Goal: Information Seeking & Learning: Learn about a topic

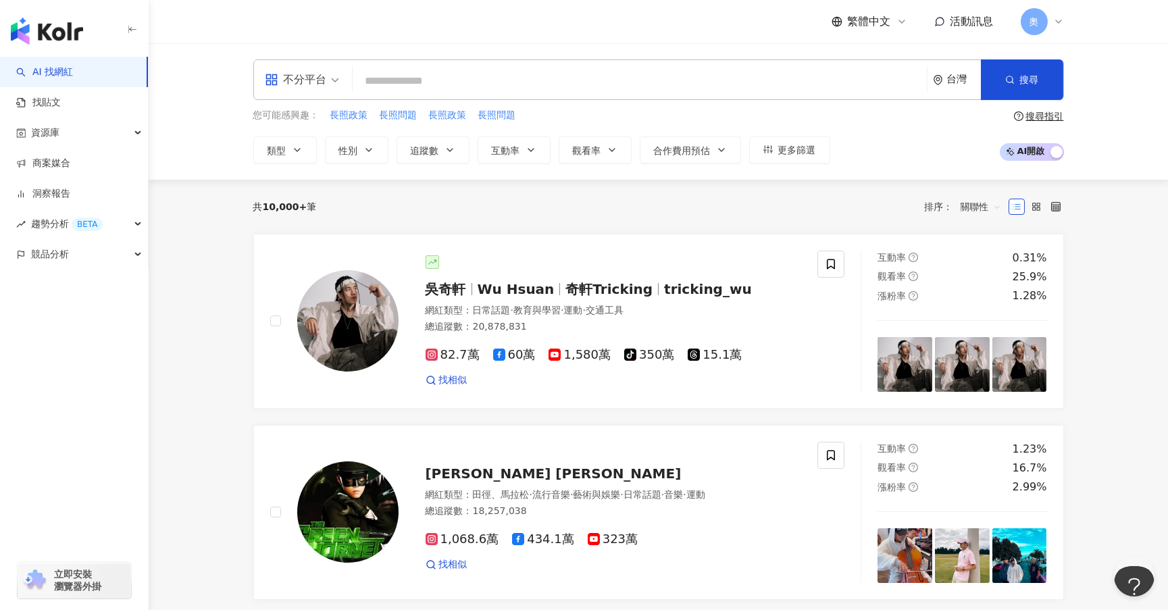
click at [465, 81] on input "search" at bounding box center [639, 81] width 563 height 26
click at [61, 107] on link "找貼文" at bounding box center [38, 103] width 45 height 14
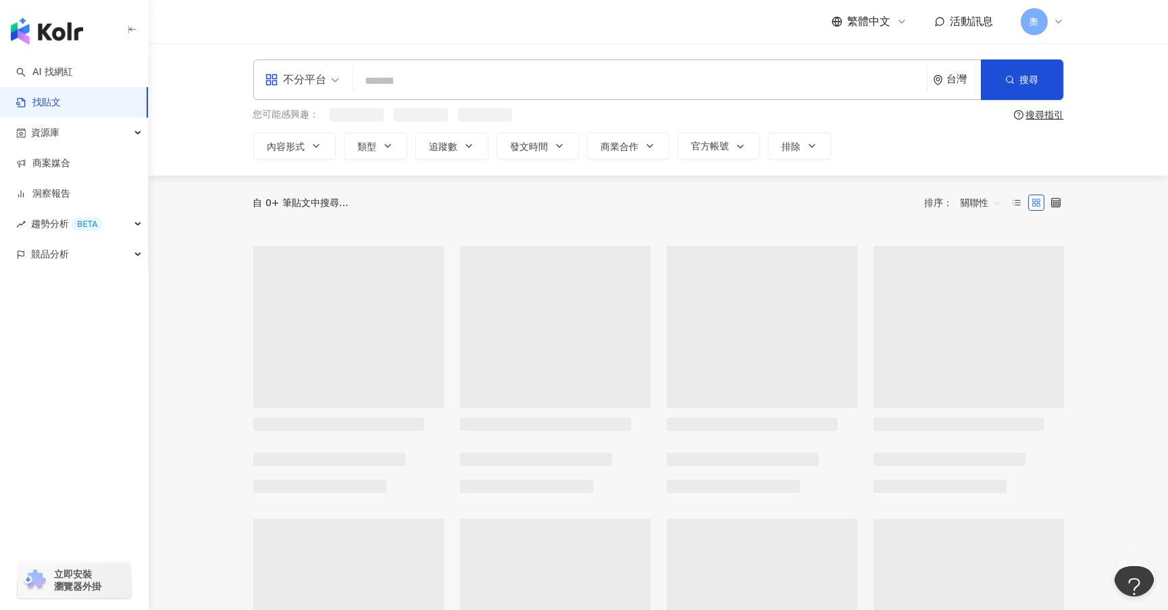
click at [389, 88] on input "search" at bounding box center [639, 80] width 563 height 29
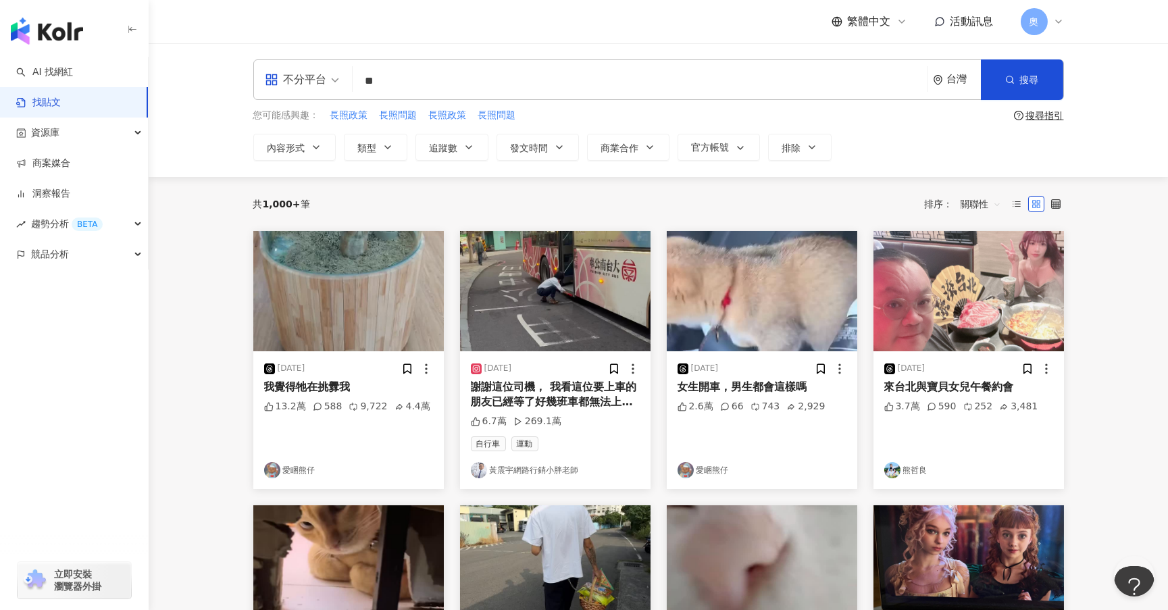
click at [324, 84] on div "不分平台" at bounding box center [296, 80] width 62 height 22
type input "**"
click at [300, 140] on div "Instagram" at bounding box center [305, 142] width 76 height 17
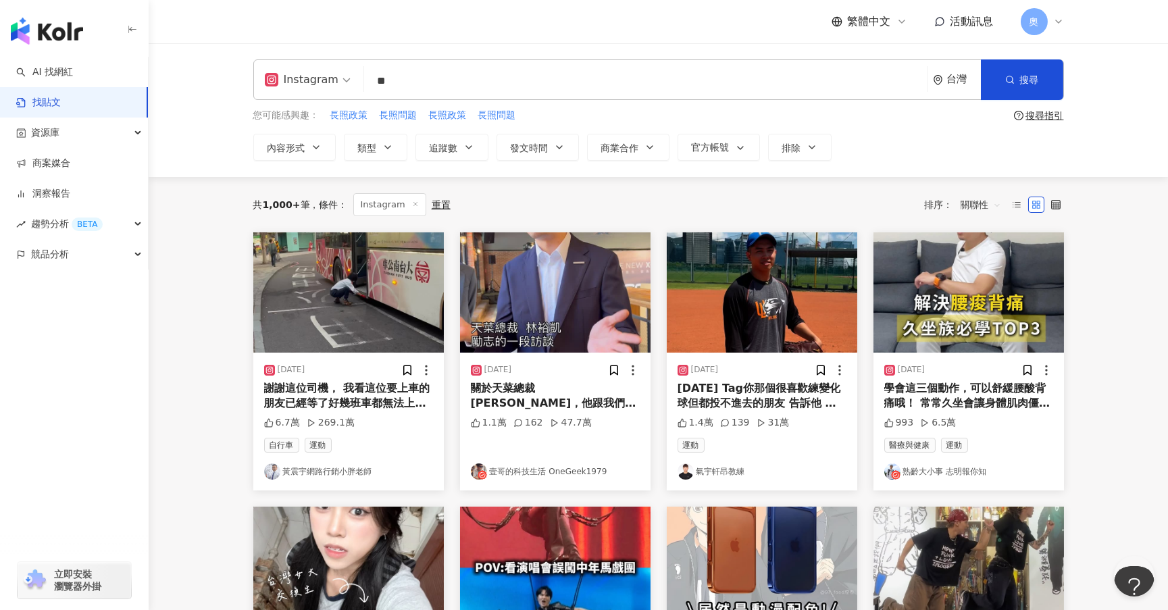
drag, startPoint x: 385, startPoint y: 86, endPoint x: 377, endPoint y: 88, distance: 8.5
click at [377, 88] on input "**" at bounding box center [645, 80] width 552 height 29
click at [486, 72] on input "**" at bounding box center [645, 80] width 552 height 29
click at [321, 474] on link "黃震宇網路行銷小胖老師" at bounding box center [348, 471] width 169 height 16
click at [425, 70] on input "**" at bounding box center [645, 80] width 552 height 29
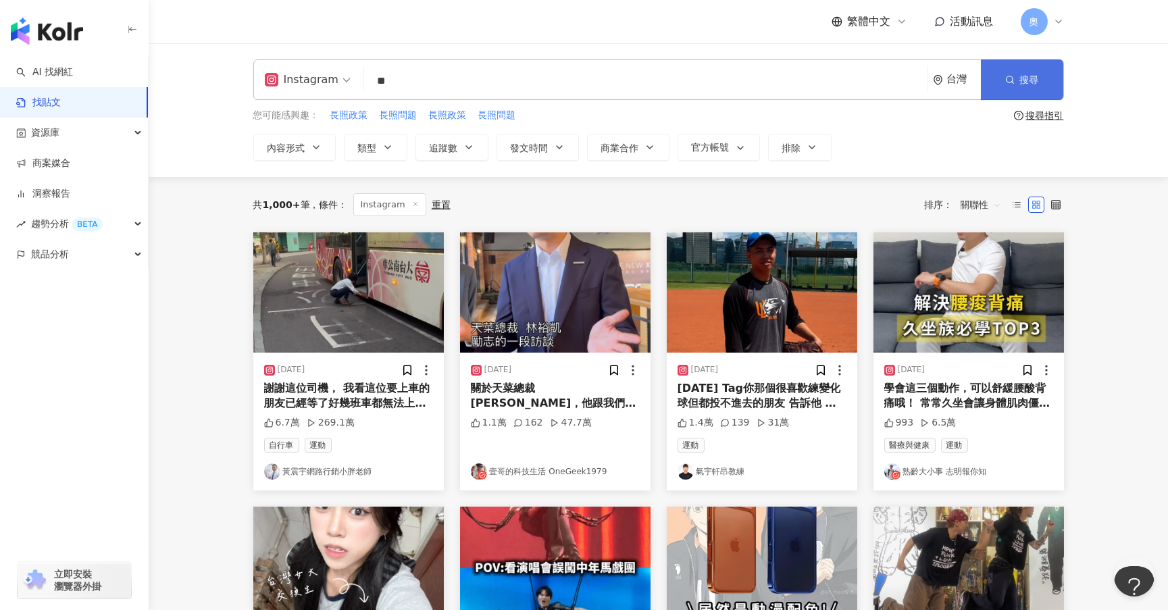
click at [1041, 83] on button "搜尋" at bounding box center [1021, 79] width 82 height 41
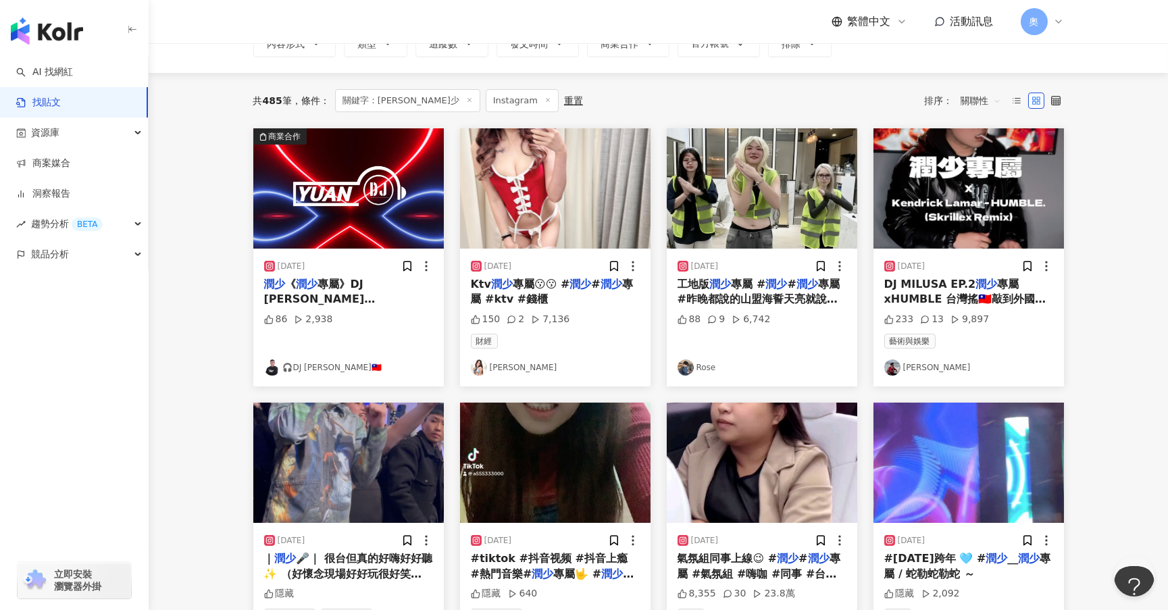
scroll to position [101, 0]
drag, startPoint x: 703, startPoint y: 367, endPoint x: 647, endPoint y: 373, distance: 56.4
click at [703, 367] on link "Rose" at bounding box center [761, 367] width 169 height 16
click at [327, 370] on link "🎧DJ YUAN🇹🇼" at bounding box center [348, 367] width 169 height 16
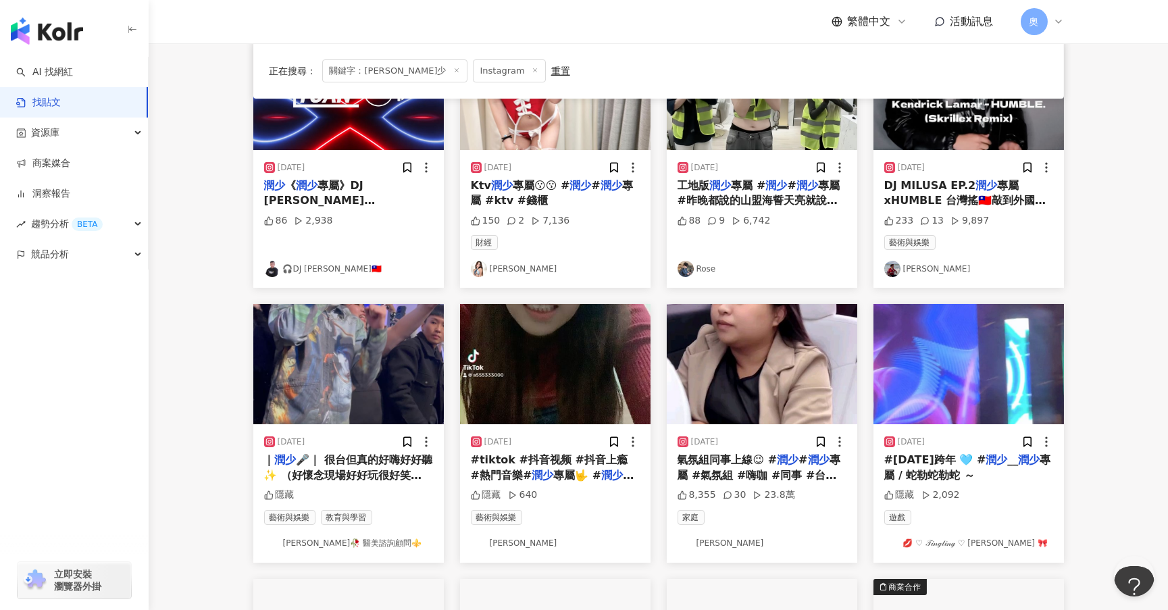
scroll to position [203, 0]
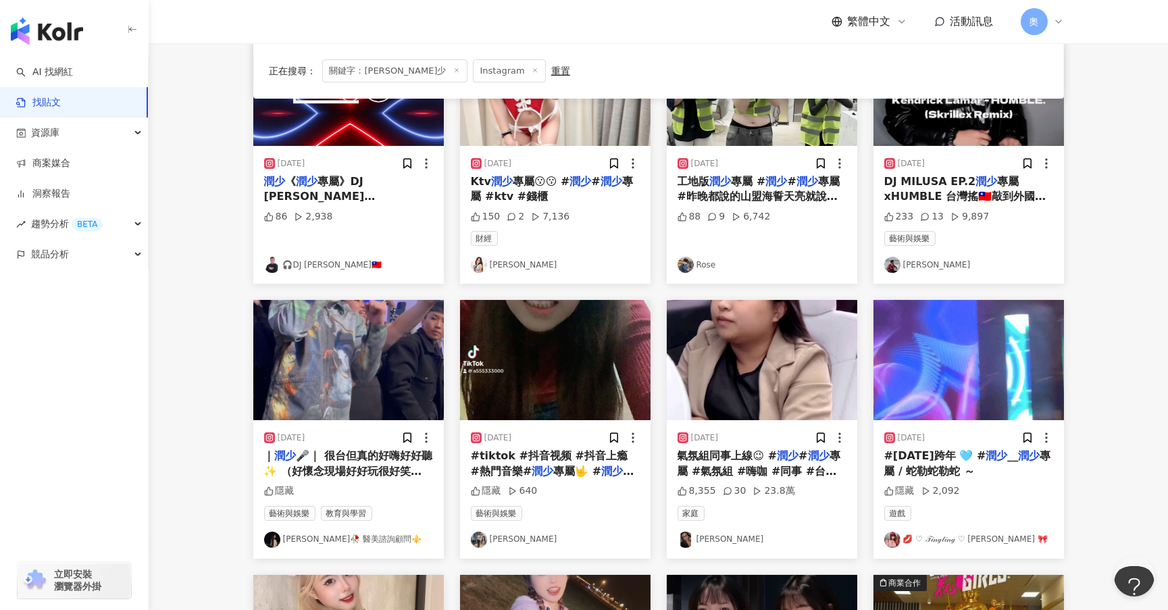
click at [933, 264] on link "阿洪Milusa" at bounding box center [968, 265] width 169 height 16
click at [941, 533] on link "💋 ♡ 𝒯𝒾𝓃ℊ𝓉𝒾𝓃ℊ ♡ 婷婷 🎀" at bounding box center [968, 539] width 169 height 16
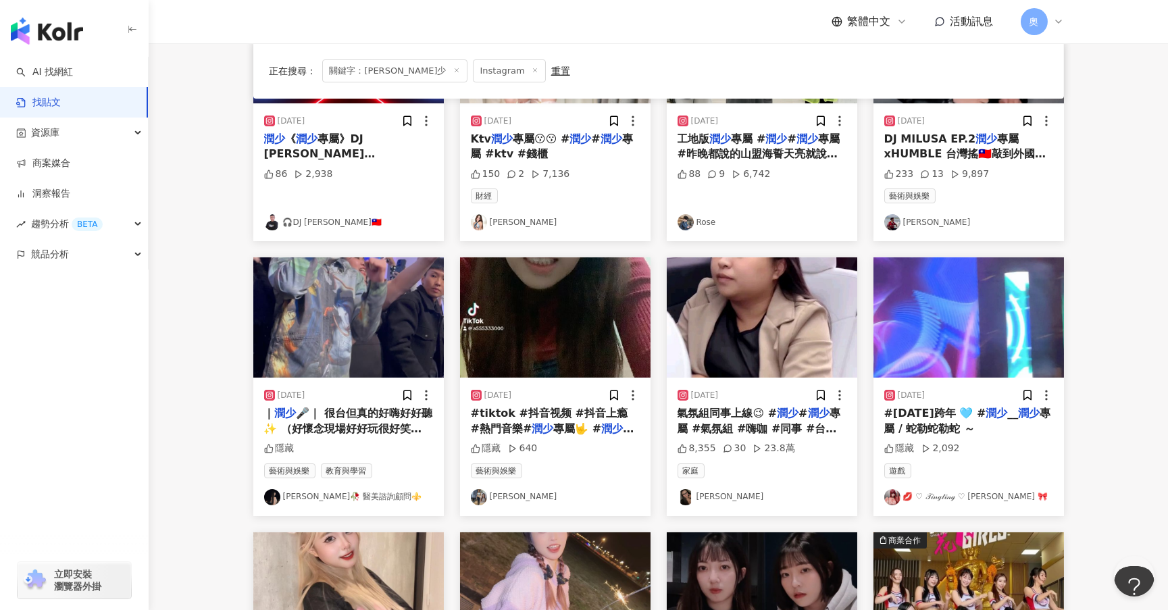
scroll to position [303, 0]
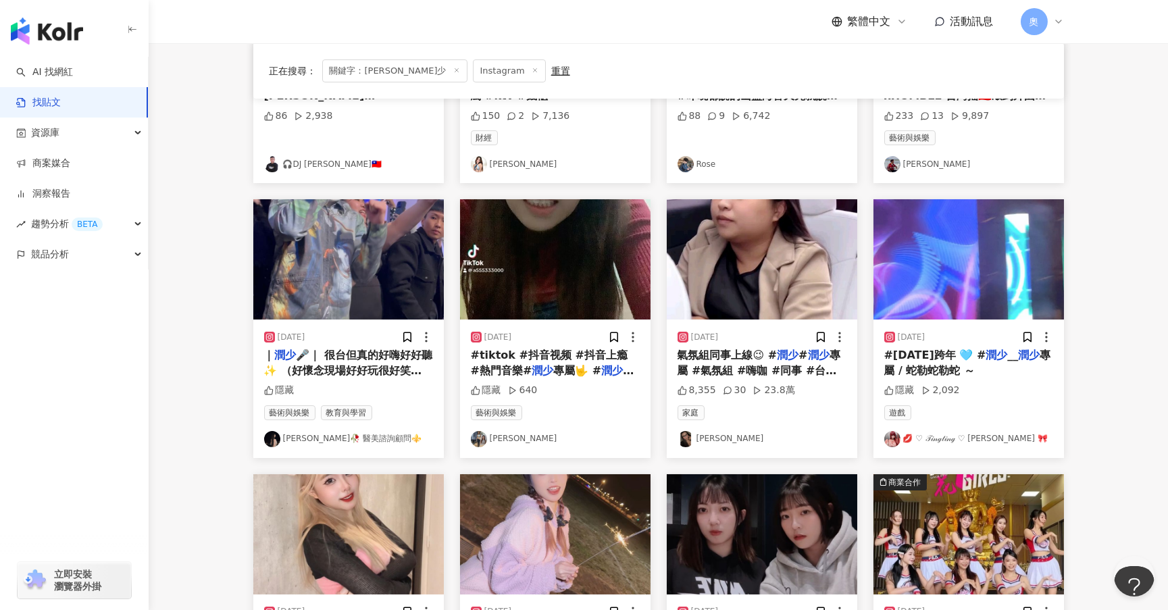
click at [500, 439] on link "邱萍萍" at bounding box center [555, 439] width 169 height 16
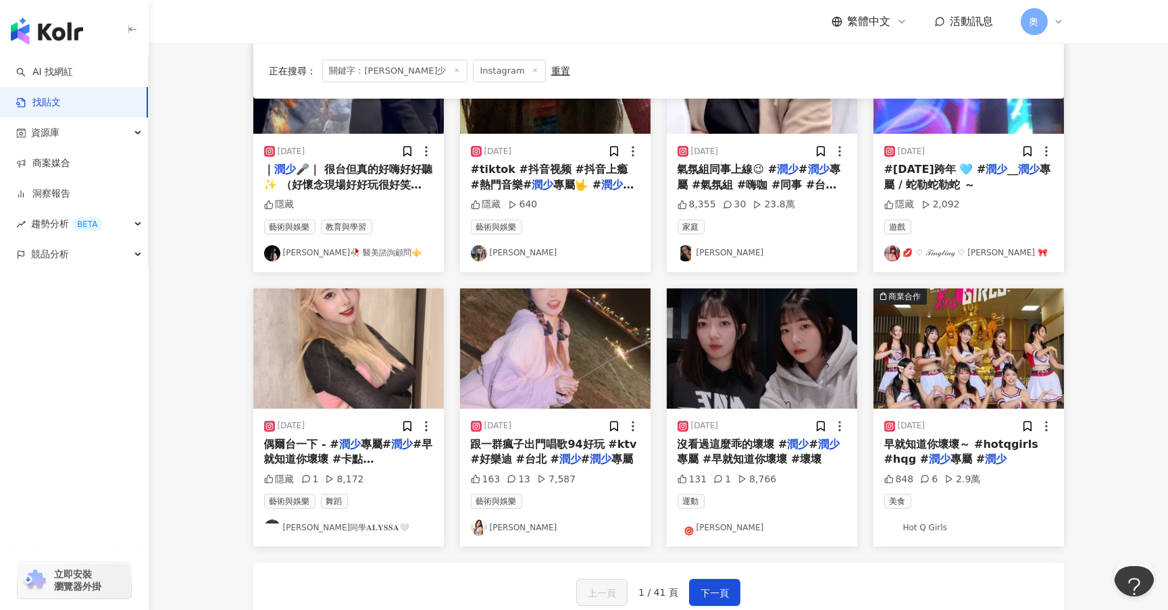
scroll to position [0, 0]
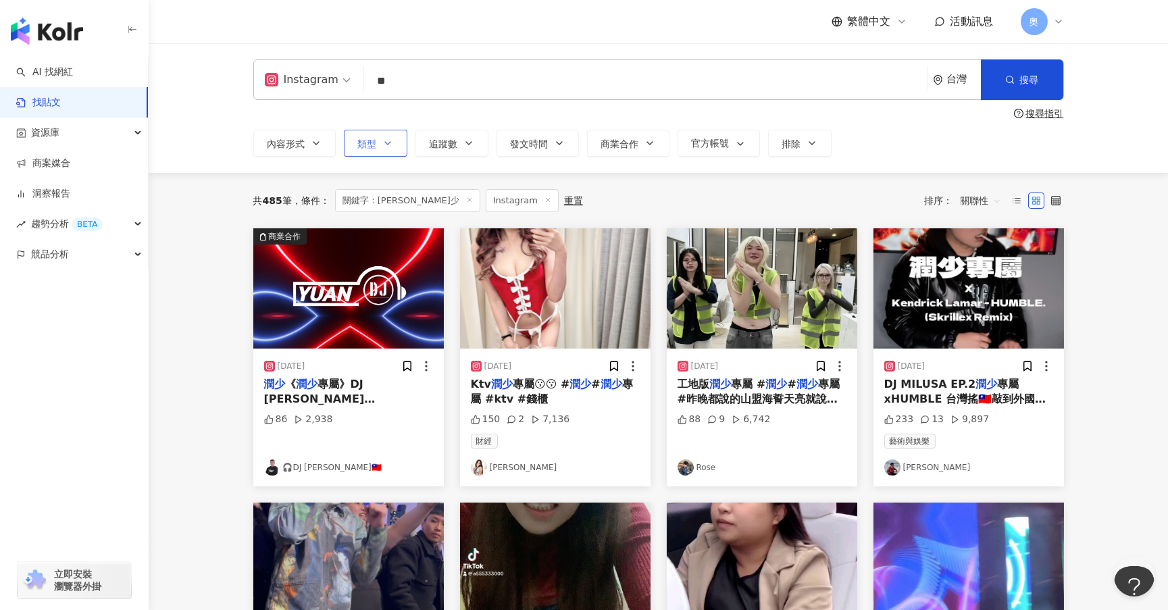
click at [371, 149] on span "類型" at bounding box center [367, 143] width 19 height 11
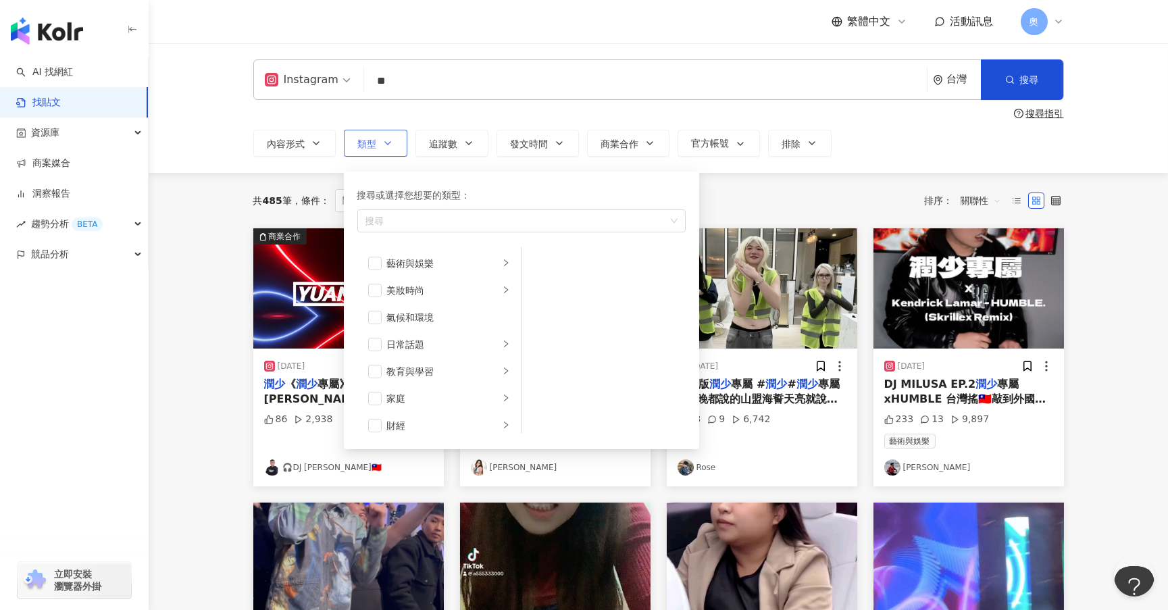
click at [378, 145] on button "類型 搜尋或選擇您想要的類型： 搜尋 藝術與娛樂 美妝時尚 氣候和環境 日常話題 教育與學習 家庭 財經 美食 命理占卜 遊戲 法政社會 生活風格 影視娛樂 …" at bounding box center [375, 143] width 63 height 27
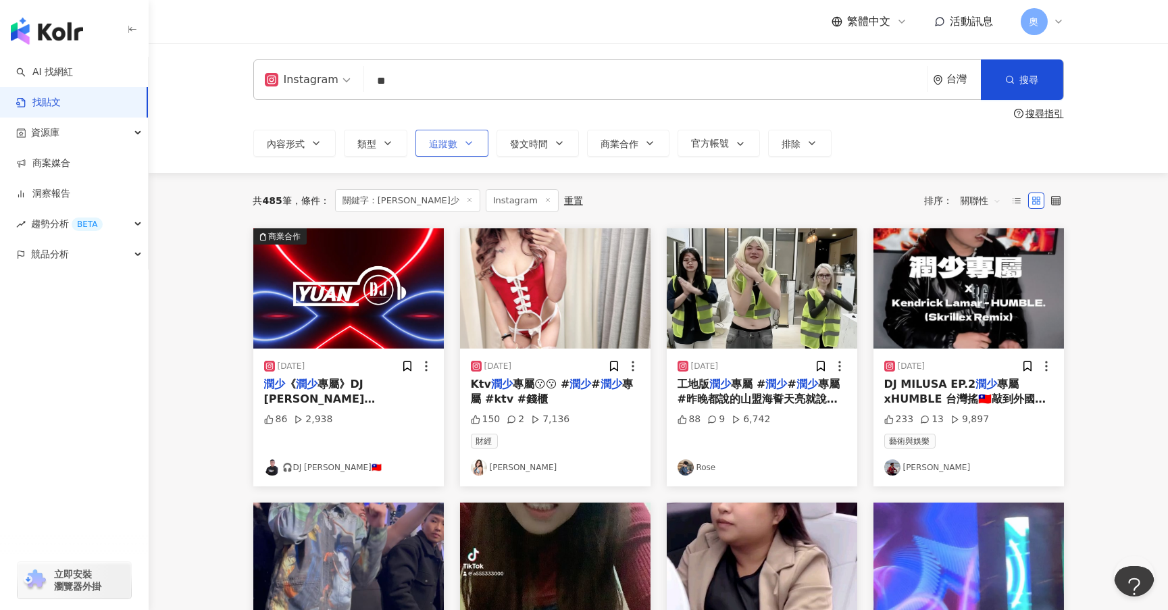
click at [444, 140] on span "追蹤數" at bounding box center [443, 143] width 28 height 11
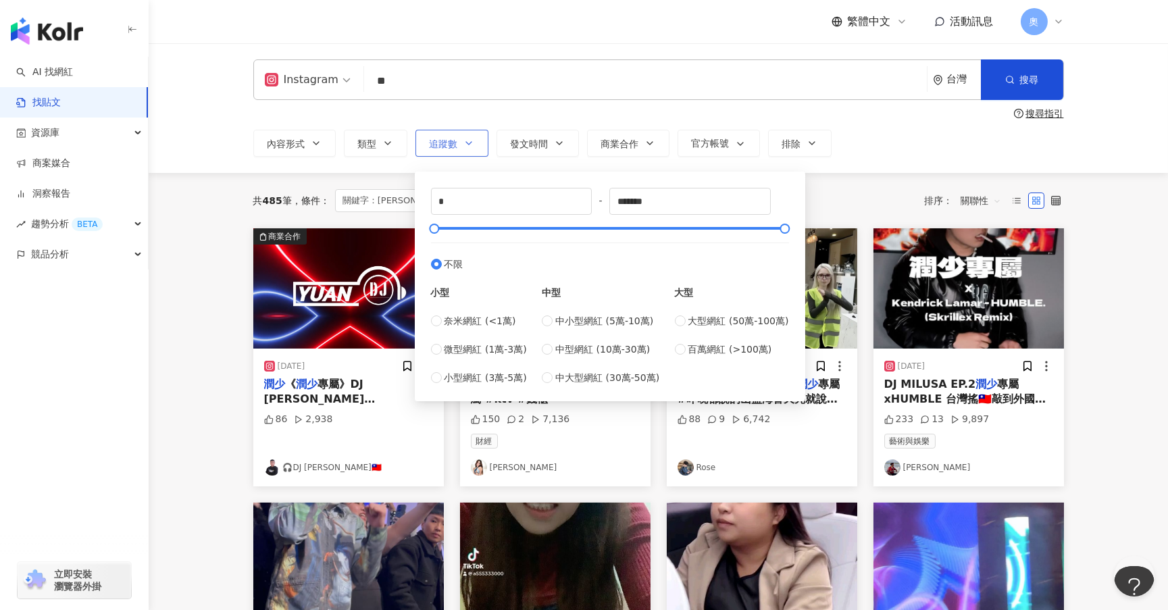
click at [447, 144] on span "追蹤數" at bounding box center [443, 143] width 28 height 11
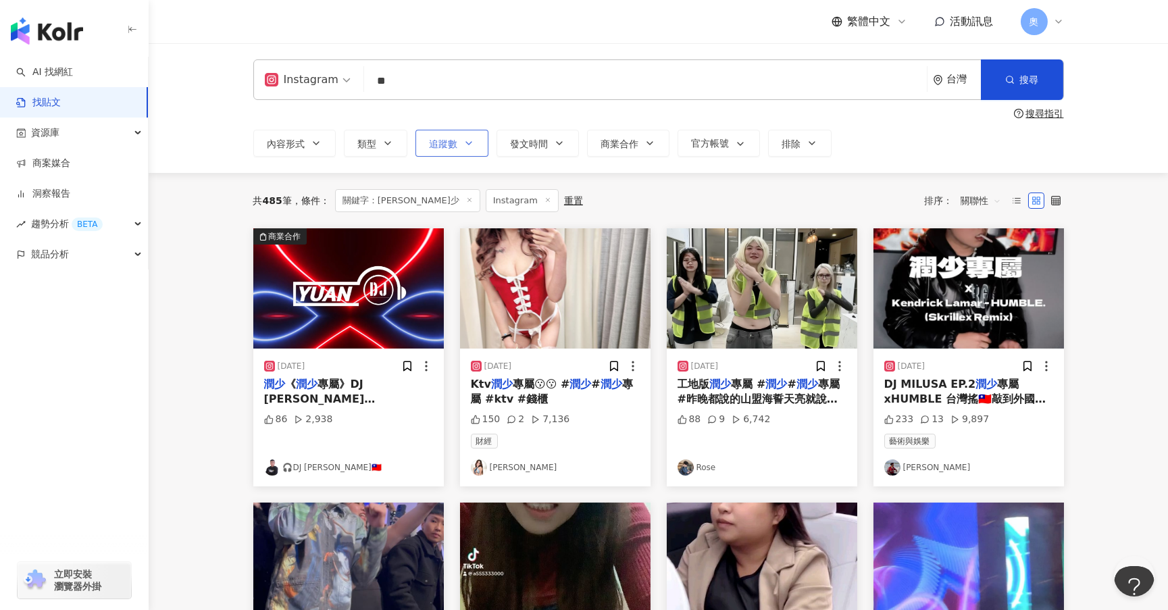
click at [432, 141] on span "追蹤數" at bounding box center [443, 143] width 28 height 11
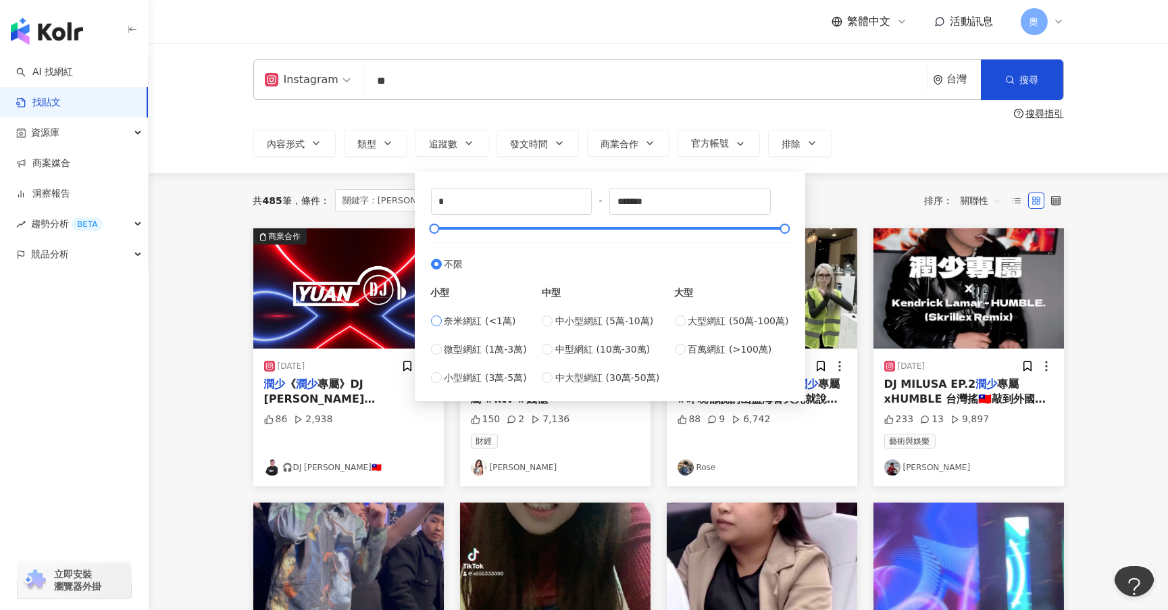
click at [479, 320] on span "奈米網紅 (<1萬)" at bounding box center [480, 320] width 72 height 15
type input "******"
drag, startPoint x: 472, startPoint y: 226, endPoint x: 480, endPoint y: 226, distance: 8.1
click at [480, 226] on div at bounding box center [609, 228] width 350 height 8
type input "****"
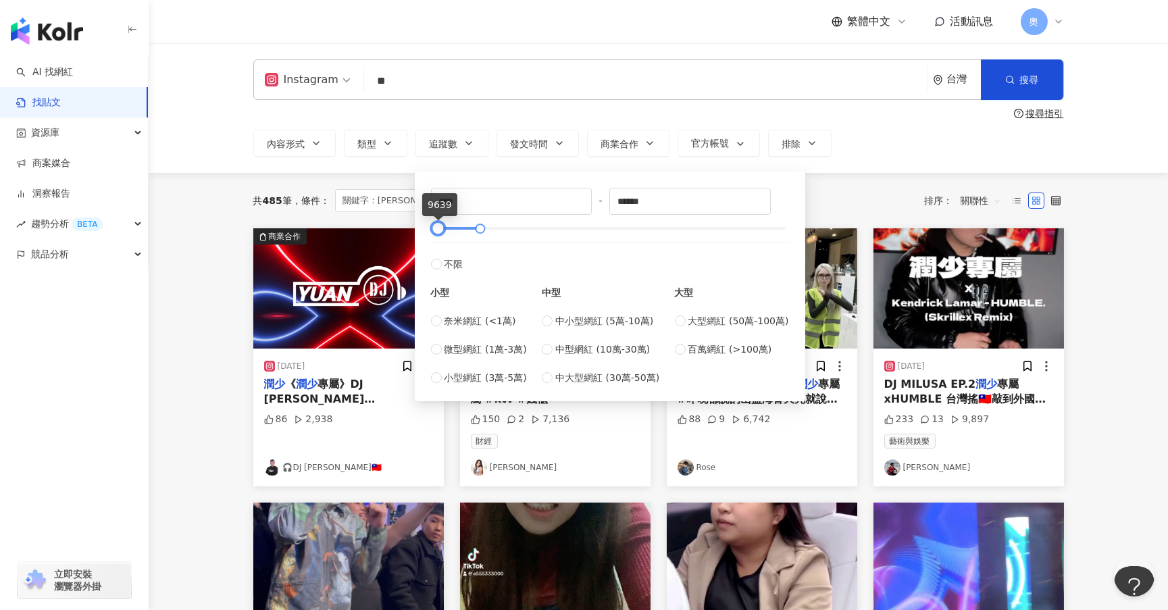
drag, startPoint x: 429, startPoint y: 227, endPoint x: 432, endPoint y: 234, distance: 7.5
click at [434, 232] on div at bounding box center [437, 228] width 7 height 7
click at [881, 188] on div "共 485 筆 條件 ： 關鍵字：潤少 Instagram 重置 排序： 關聯性" at bounding box center [658, 200] width 810 height 55
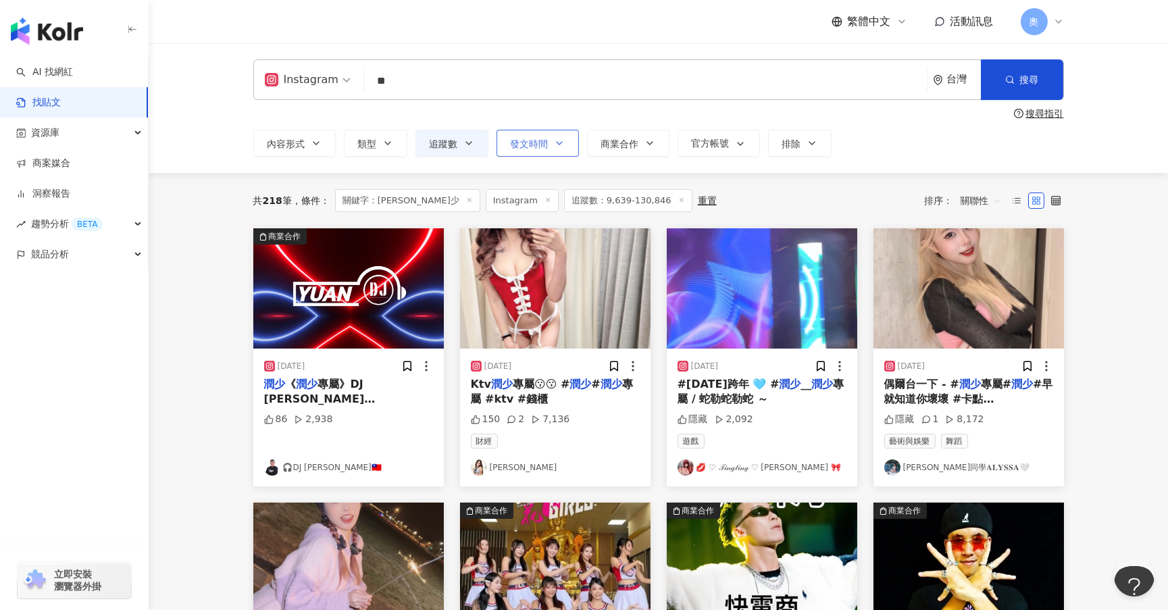
click at [556, 145] on icon "button" at bounding box center [559, 143] width 11 height 11
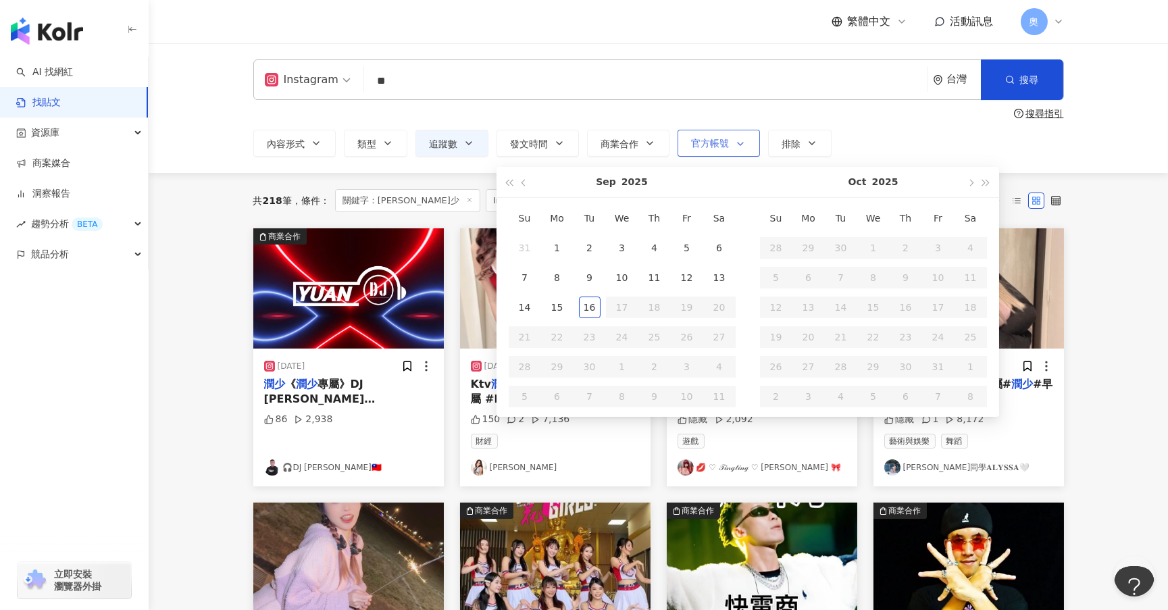
click at [722, 145] on span "官方帳號" at bounding box center [710, 143] width 38 height 11
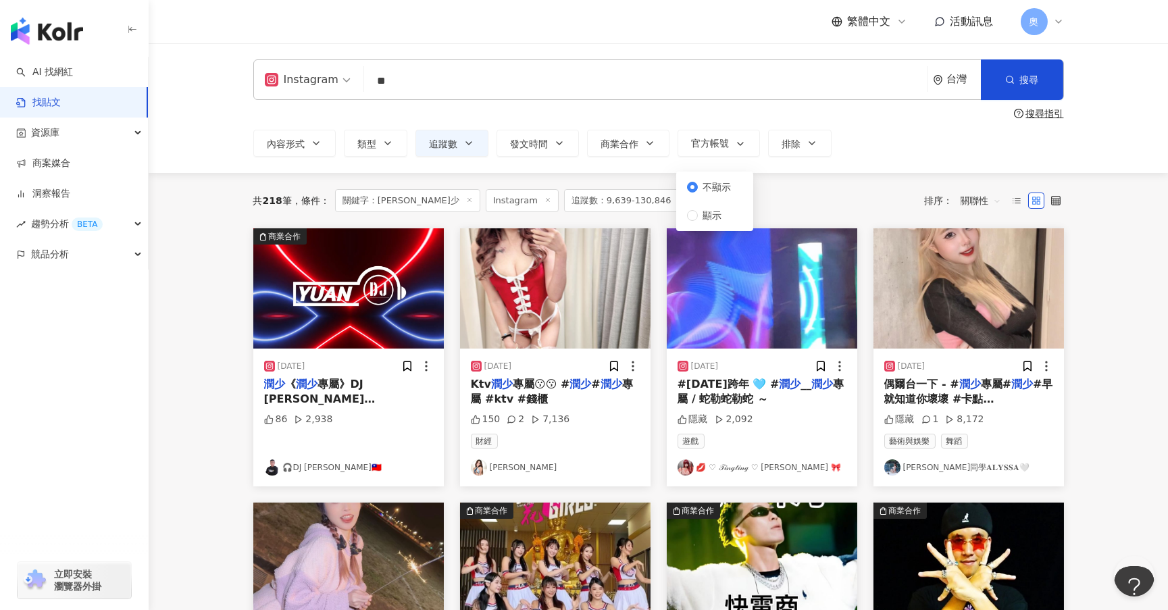
click at [727, 111] on div "搜尋指引" at bounding box center [658, 113] width 810 height 11
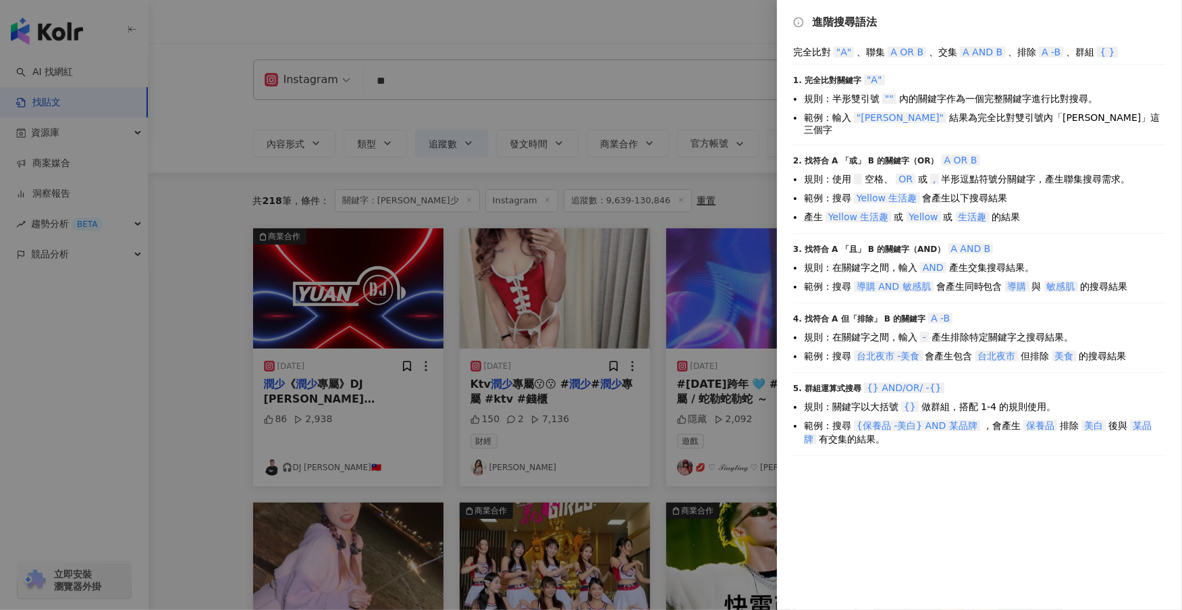
click at [379, 146] on div at bounding box center [591, 305] width 1182 height 610
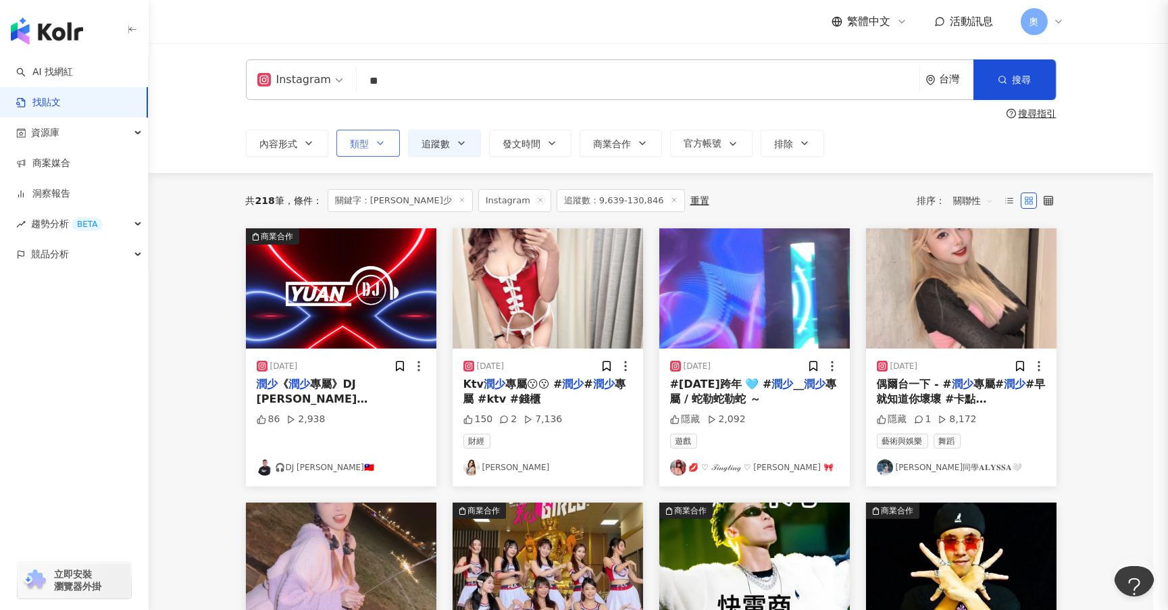
click at [385, 136] on button "類型" at bounding box center [367, 143] width 63 height 27
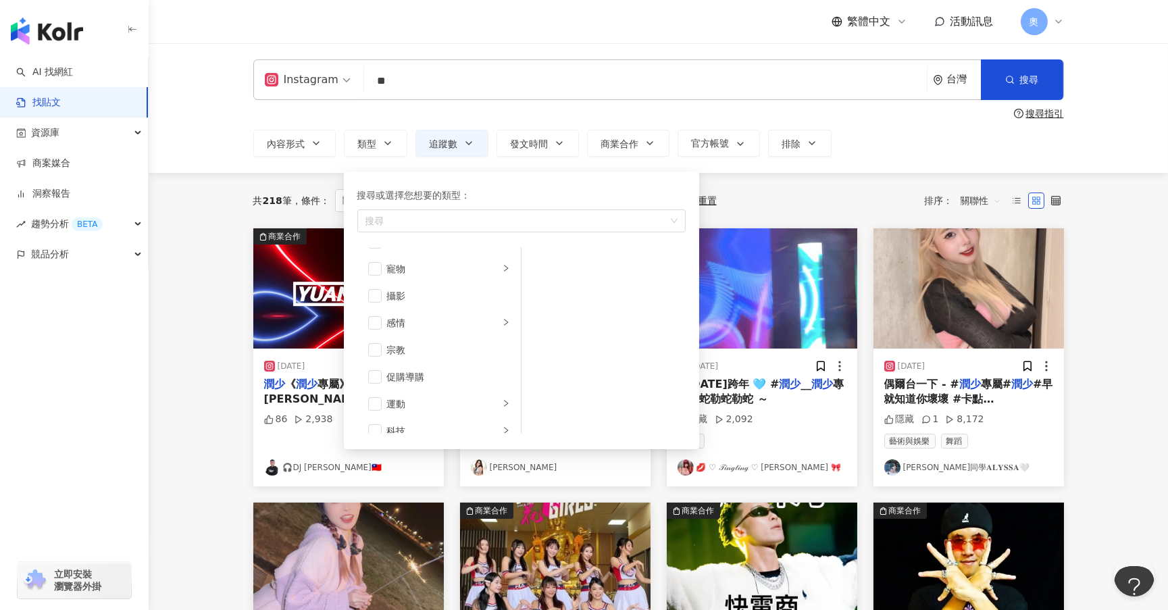
scroll to position [467, 0]
click at [309, 148] on button "內容形式" at bounding box center [294, 143] width 82 height 27
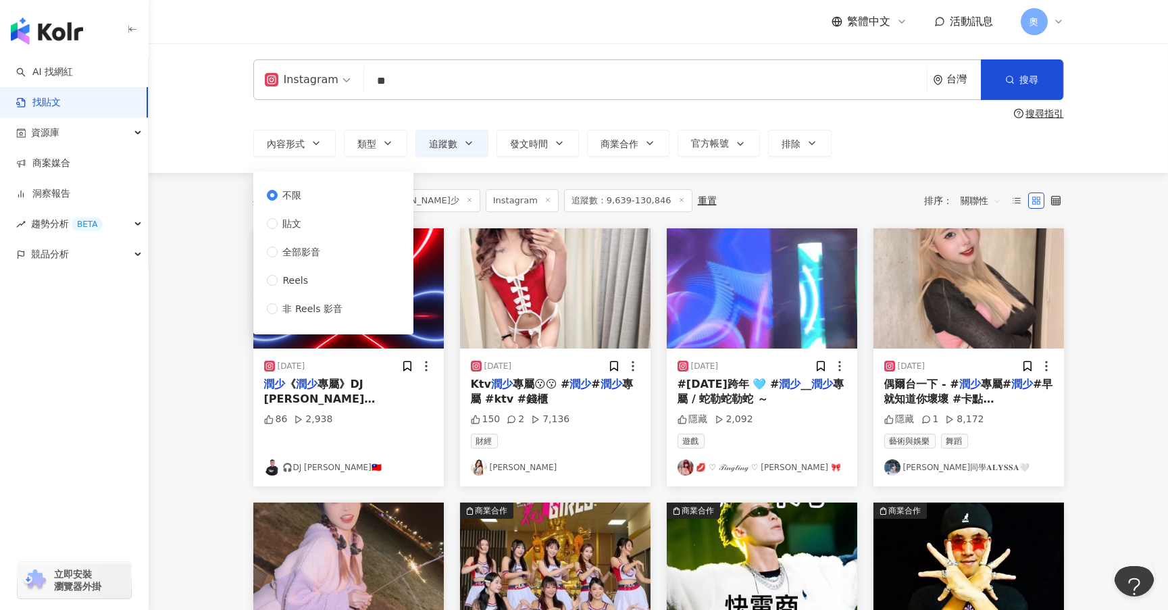
click at [220, 219] on main "Instagram ** 台灣 搜尋 搜尋指引 內容形式 類型 追蹤數 發文時間 Sep 2025 Su Mo Tu We Th Fr Sa 31 1 2 3…" at bounding box center [658, 597] width 1019 height 1108
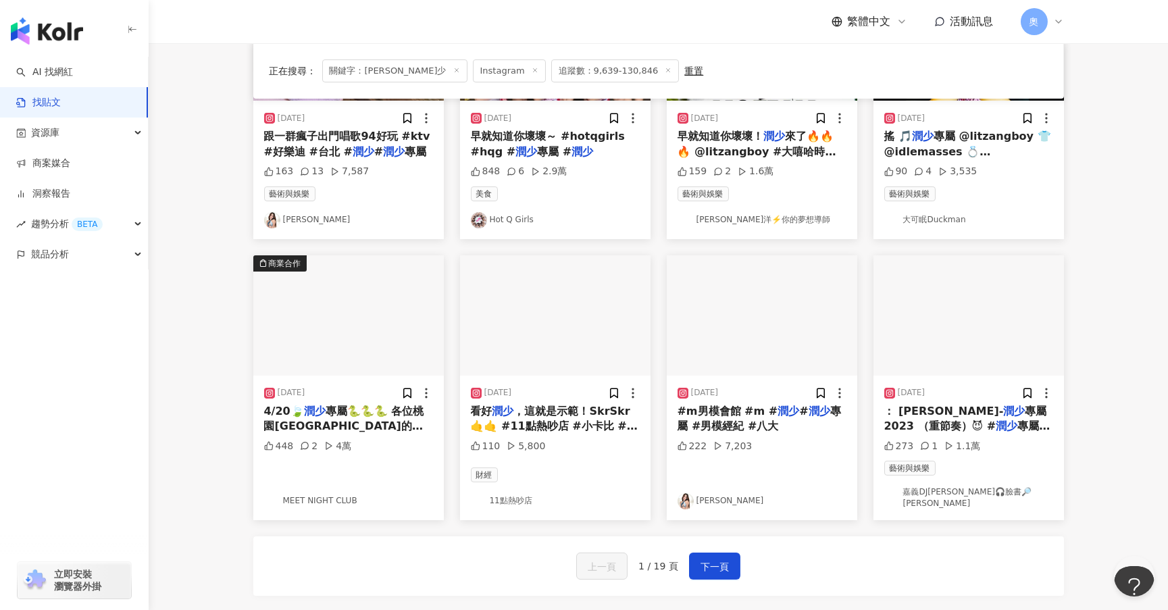
scroll to position [506, 0]
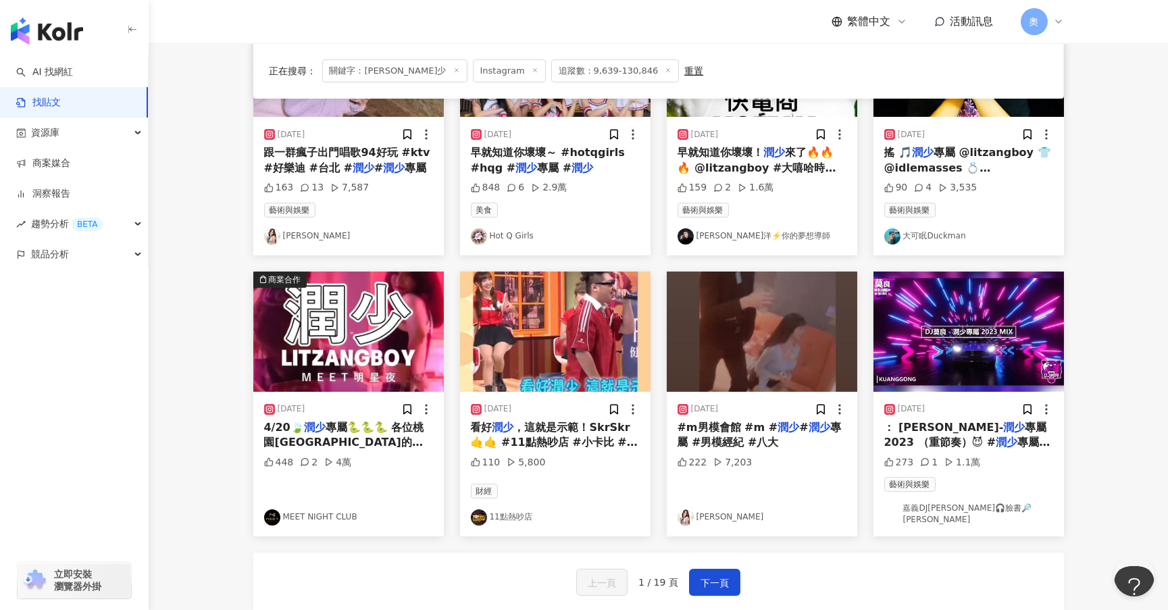
click at [940, 236] on link "大可眠Duckman" at bounding box center [968, 236] width 169 height 16
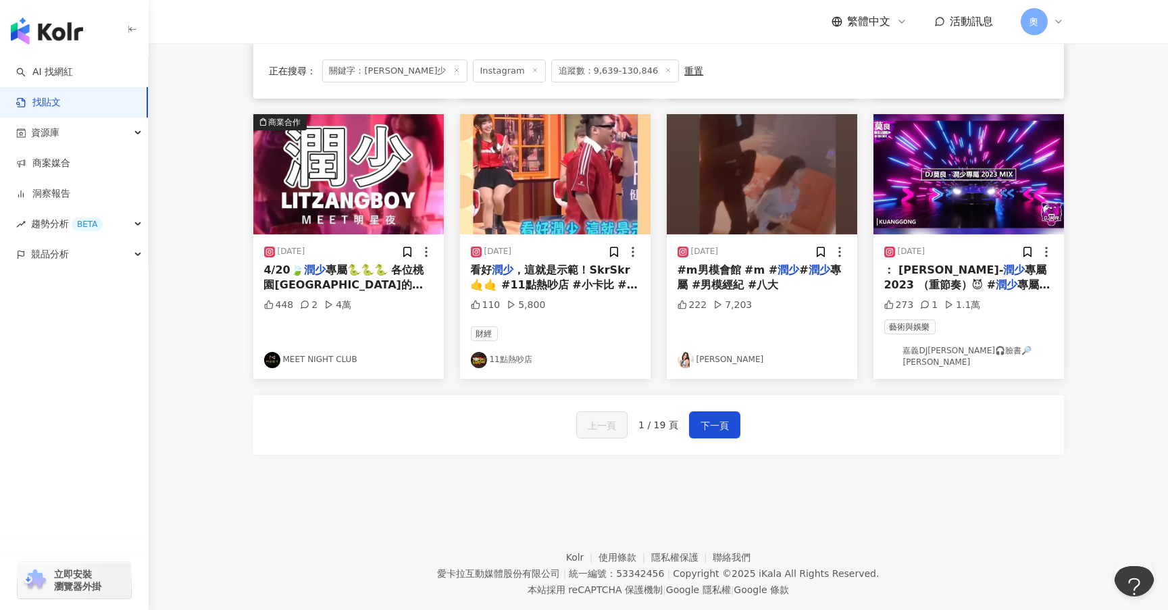
scroll to position [683, 0]
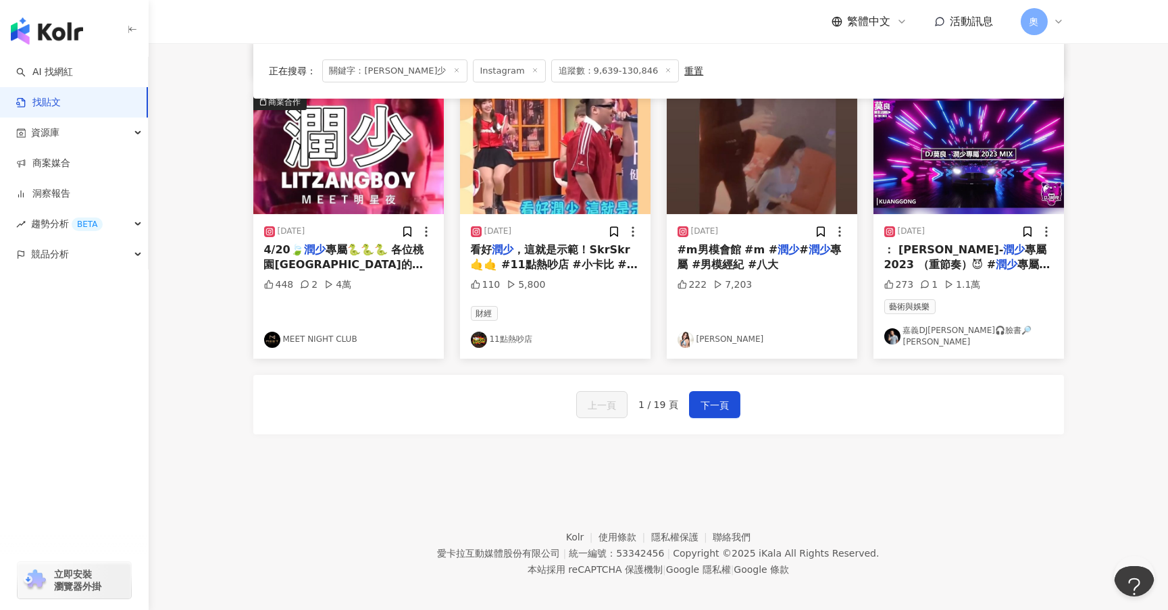
click at [935, 334] on link "嘉義DJ莫良🎧臉書🔎陳建良DJMoLiang" at bounding box center [968, 336] width 169 height 23
click at [319, 332] on link "MEET NIGHT CLUB" at bounding box center [348, 340] width 169 height 16
click at [718, 397] on span "下一頁" at bounding box center [714, 405] width 28 height 16
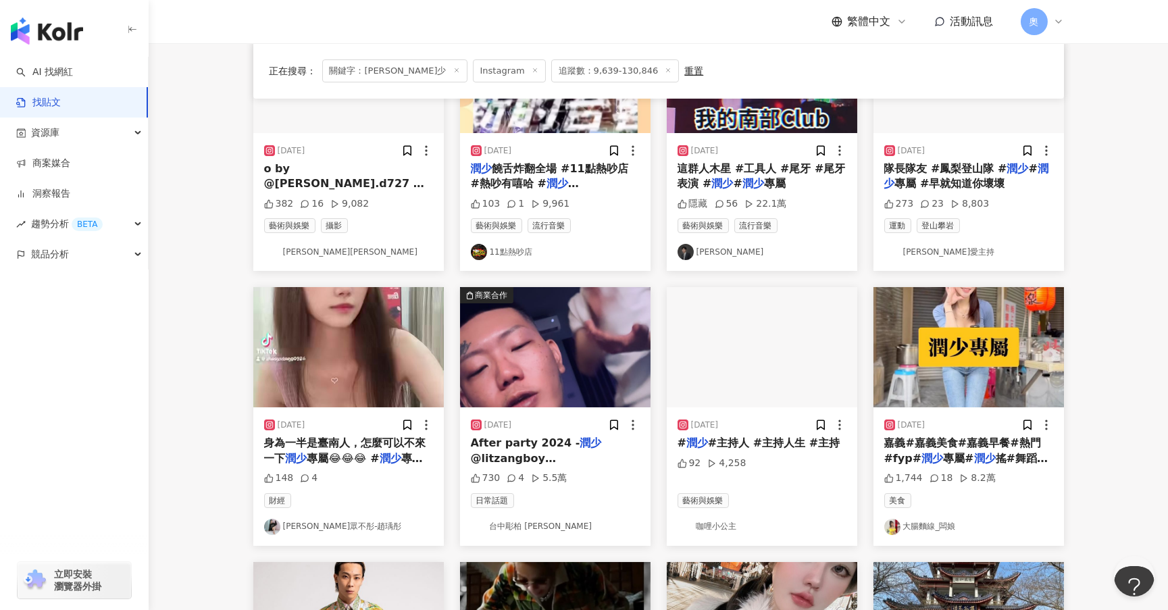
scroll to position [0, 0]
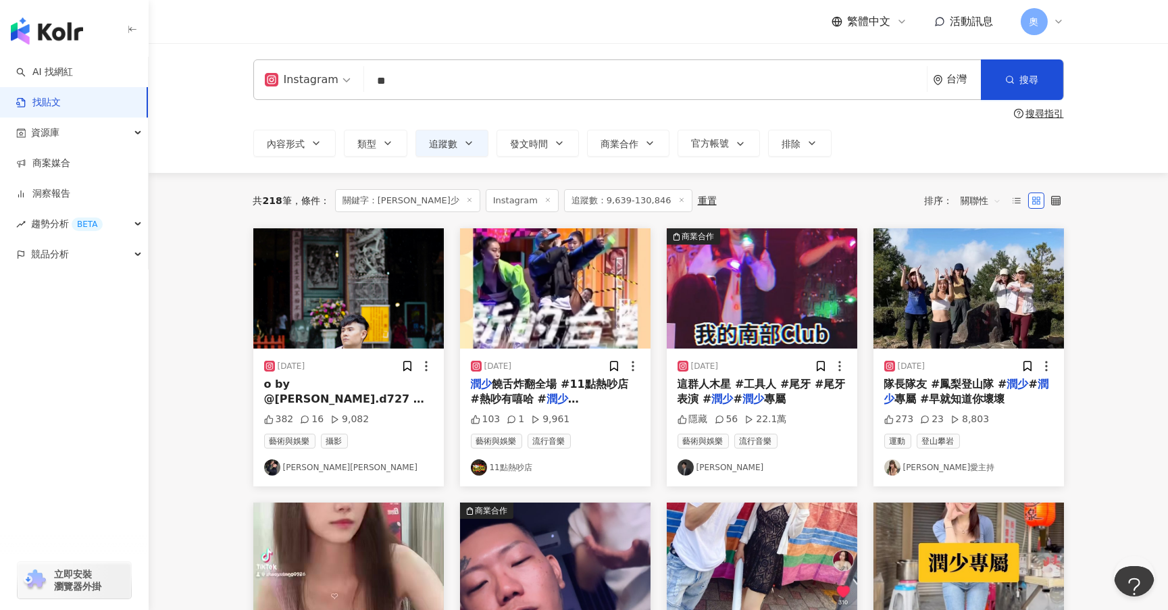
drag, startPoint x: 388, startPoint y: 82, endPoint x: 330, endPoint y: 73, distance: 58.8
click at [332, 75] on div "Instagram 潤少 ** 台灣 搜尋" at bounding box center [658, 79] width 810 height 41
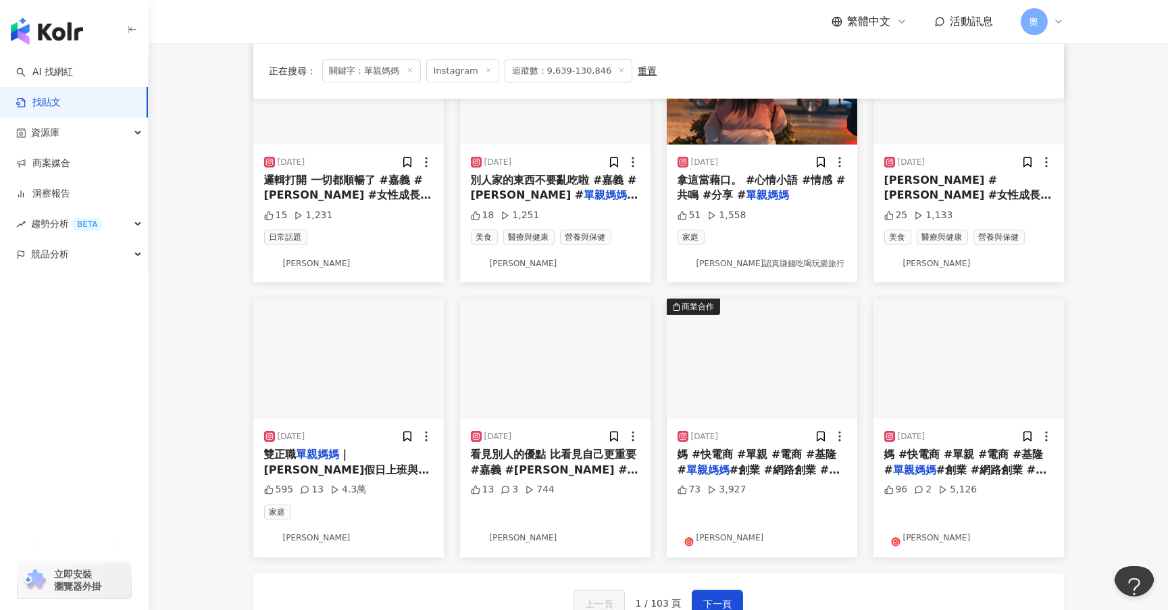
scroll to position [690, 0]
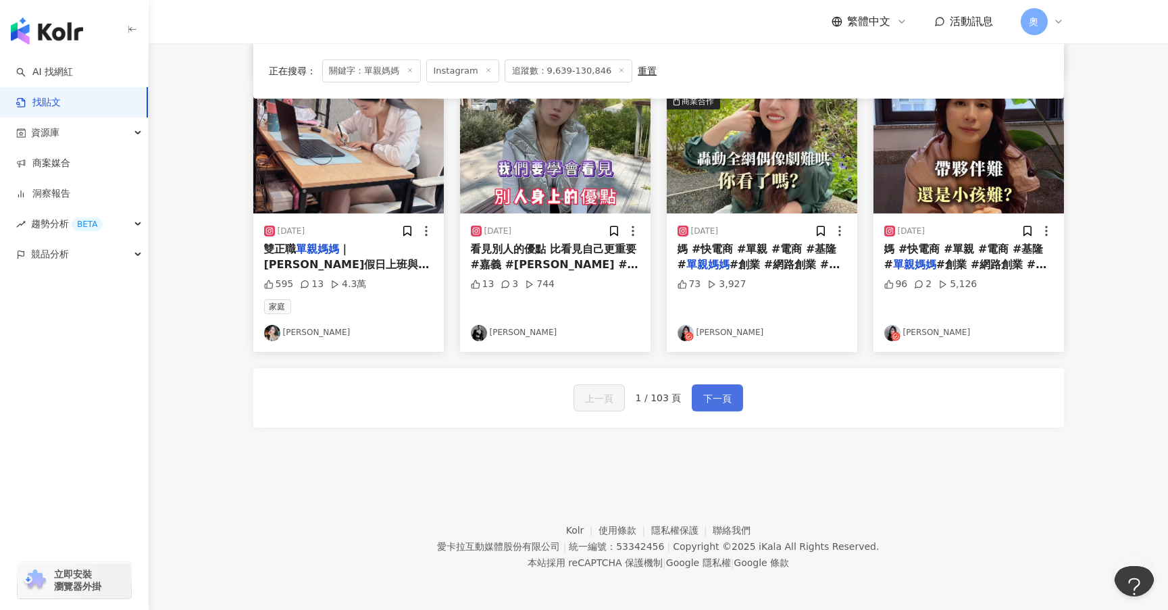
click at [723, 402] on span "下一頁" at bounding box center [717, 398] width 28 height 16
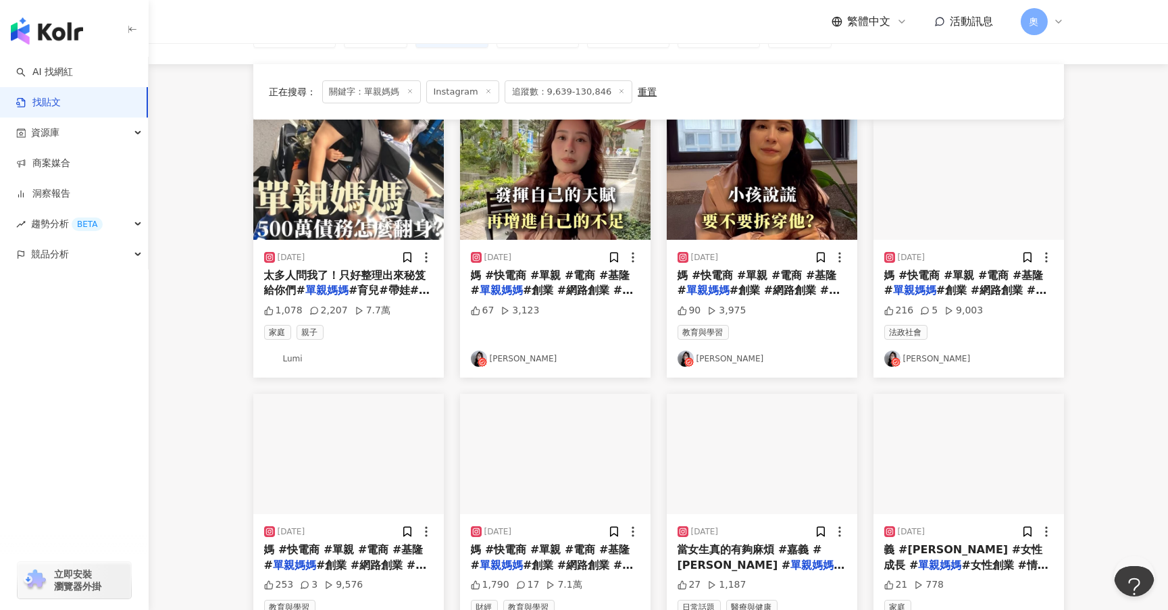
scroll to position [0, 0]
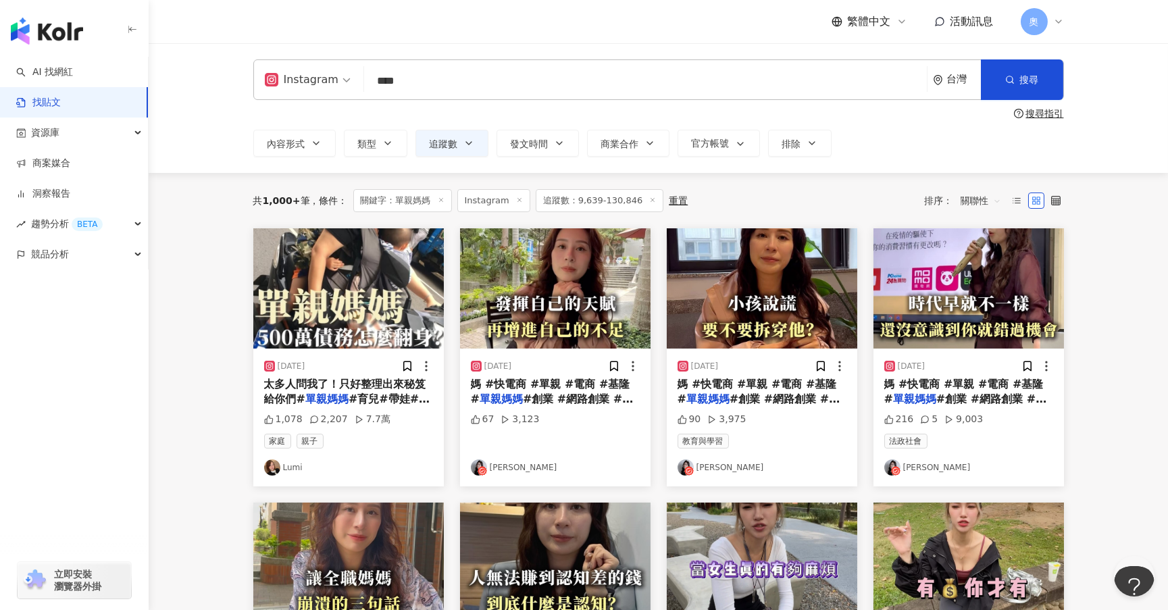
drag, startPoint x: 425, startPoint y: 80, endPoint x: 313, endPoint y: 53, distance: 114.6
click at [319, 55] on div "Instagram **** 台灣 搜尋 搜尋指引 內容形式 類型 追蹤數 發文時間 Sep 2025 Su Mo Tu We Th Fr Sa 31 1 2…" at bounding box center [658, 108] width 1019 height 130
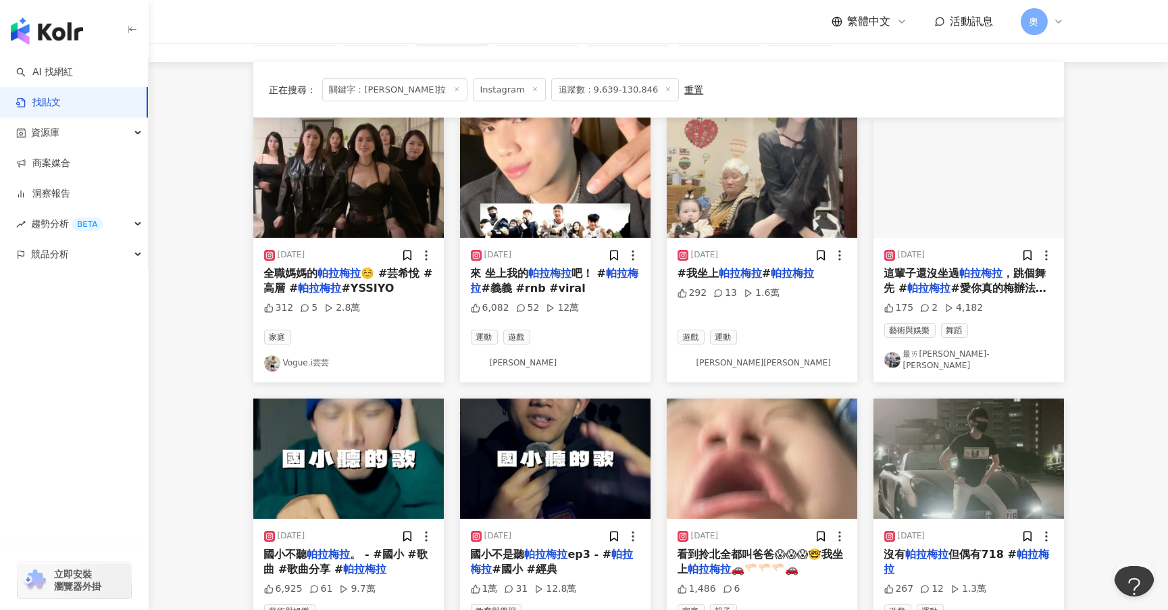
scroll to position [203, 0]
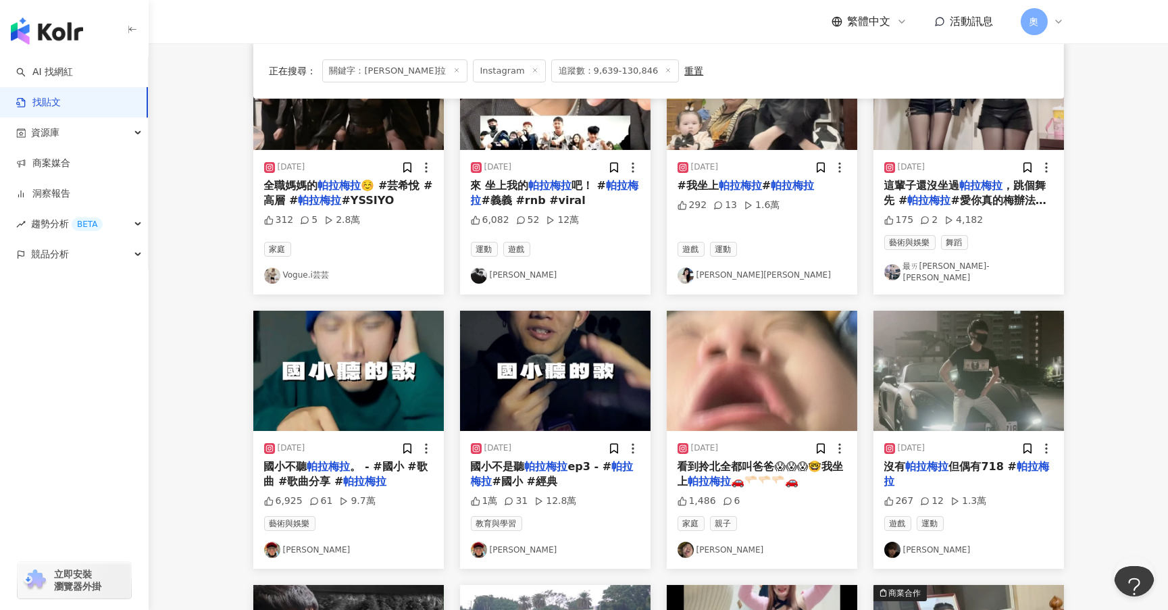
click at [506, 267] on link "郭幼康ꓘꓵO" at bounding box center [555, 275] width 169 height 16
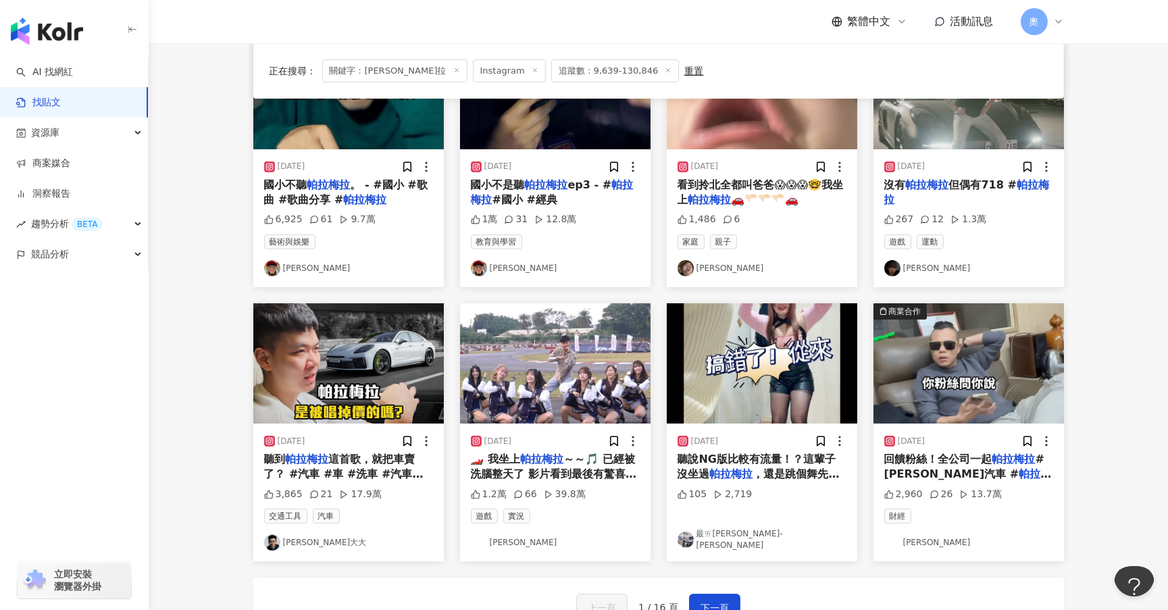
scroll to position [506, 0]
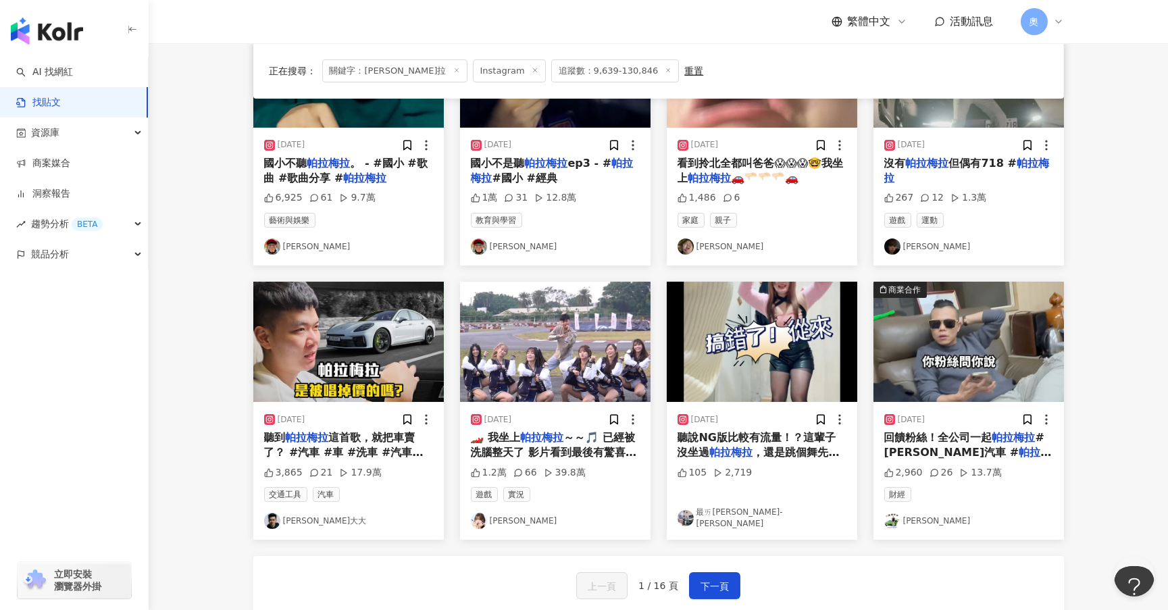
click at [895, 240] on img at bounding box center [892, 246] width 16 height 16
click at [494, 239] on link "吳立謙" at bounding box center [555, 246] width 169 height 16
click at [703, 242] on link "許坦誠" at bounding box center [761, 246] width 169 height 16
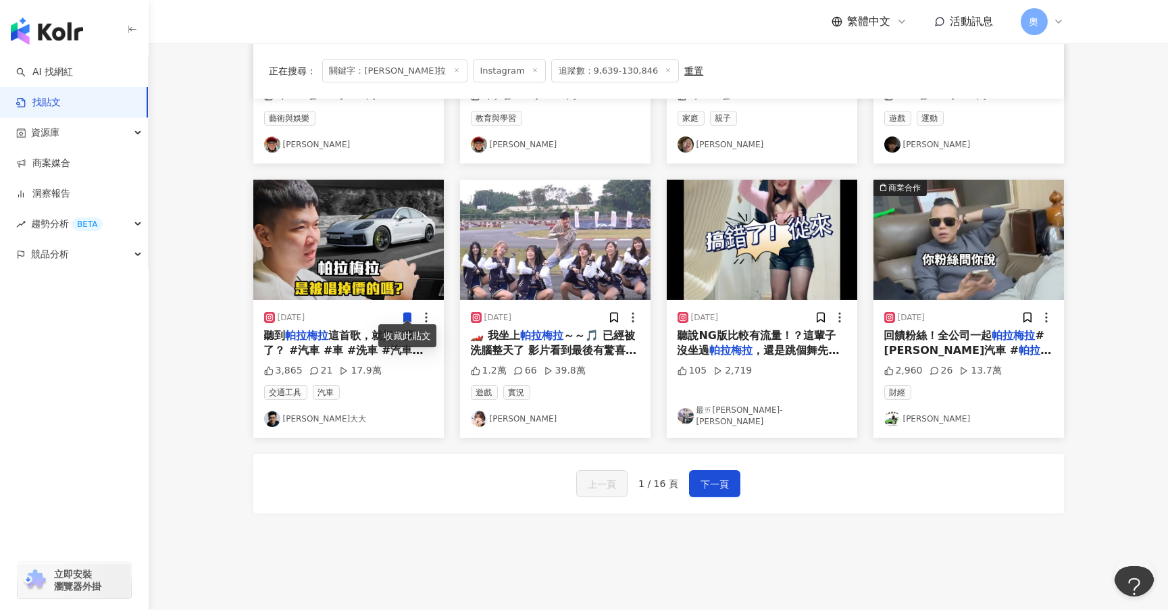
click at [305, 411] on link "KEVIn大大" at bounding box center [348, 419] width 169 height 16
click at [726, 481] on span "下一頁" at bounding box center [714, 484] width 28 height 16
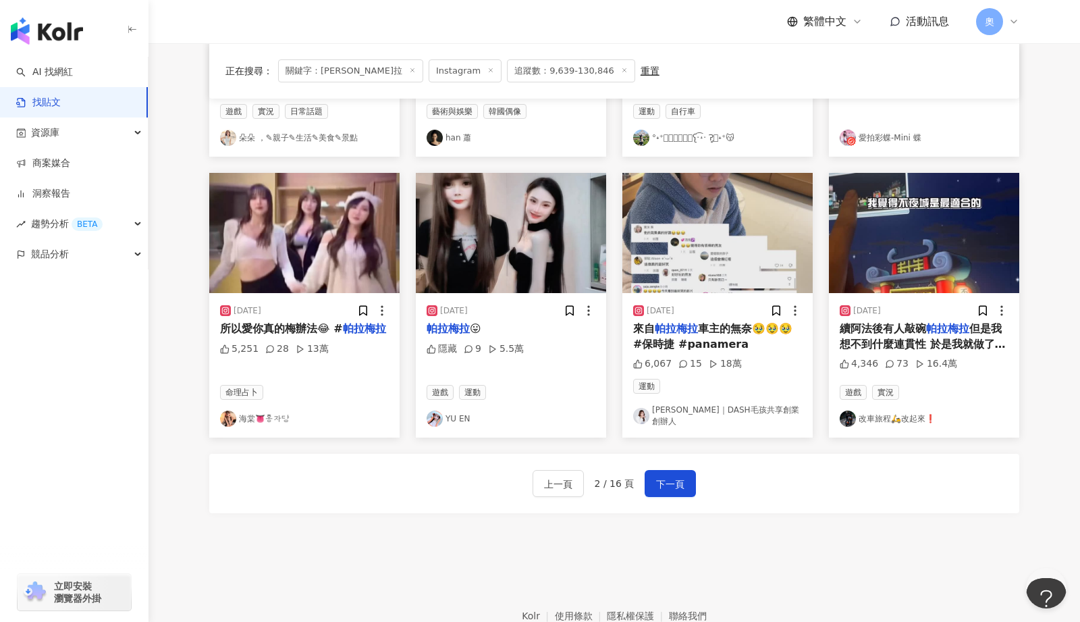
click at [892, 411] on link "改車旅程🛵改起來❗️" at bounding box center [924, 419] width 169 height 16
click at [670, 483] on span "下一頁" at bounding box center [670, 484] width 28 height 16
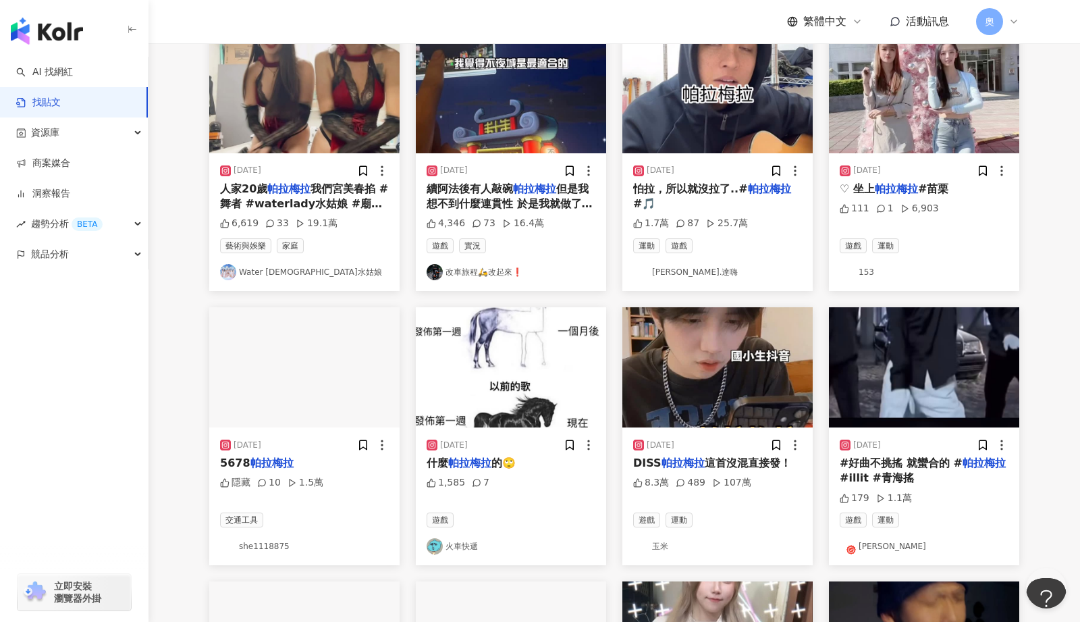
scroll to position [203, 0]
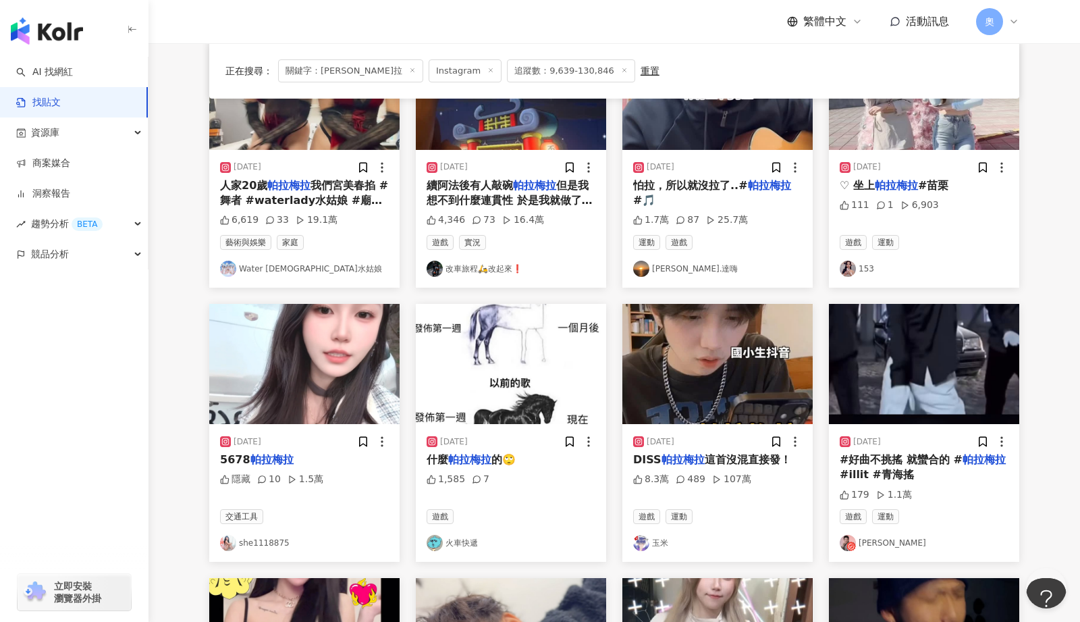
click at [675, 273] on link "伊斯瑪哈撒嗯.達嗨" at bounding box center [717, 269] width 169 height 16
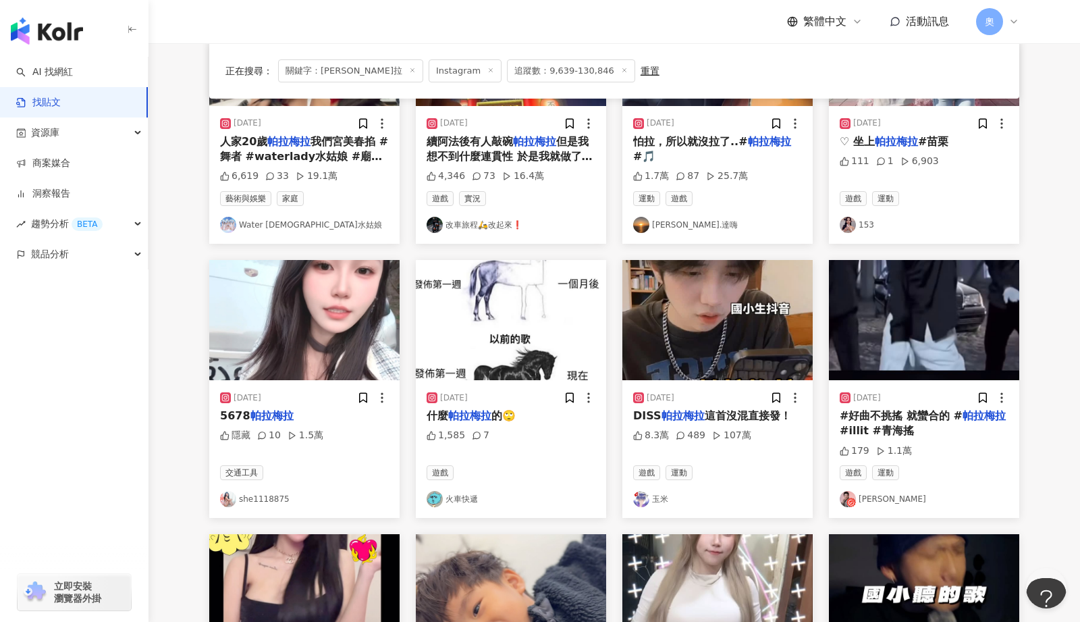
scroll to position [0, 0]
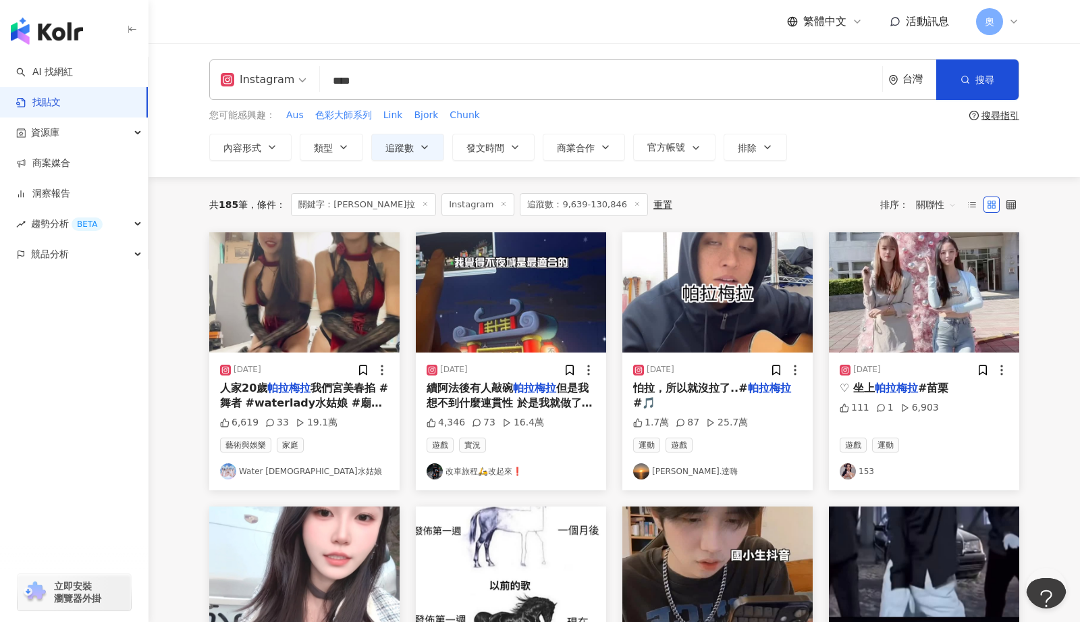
click at [352, 76] on input "****" at bounding box center [601, 80] width 552 height 29
drag, startPoint x: 331, startPoint y: 81, endPoint x: 446, endPoint y: 83, distance: 114.8
click at [446, 83] on input "****" at bounding box center [601, 80] width 552 height 29
click at [436, 80] on input "****" at bounding box center [601, 80] width 552 height 29
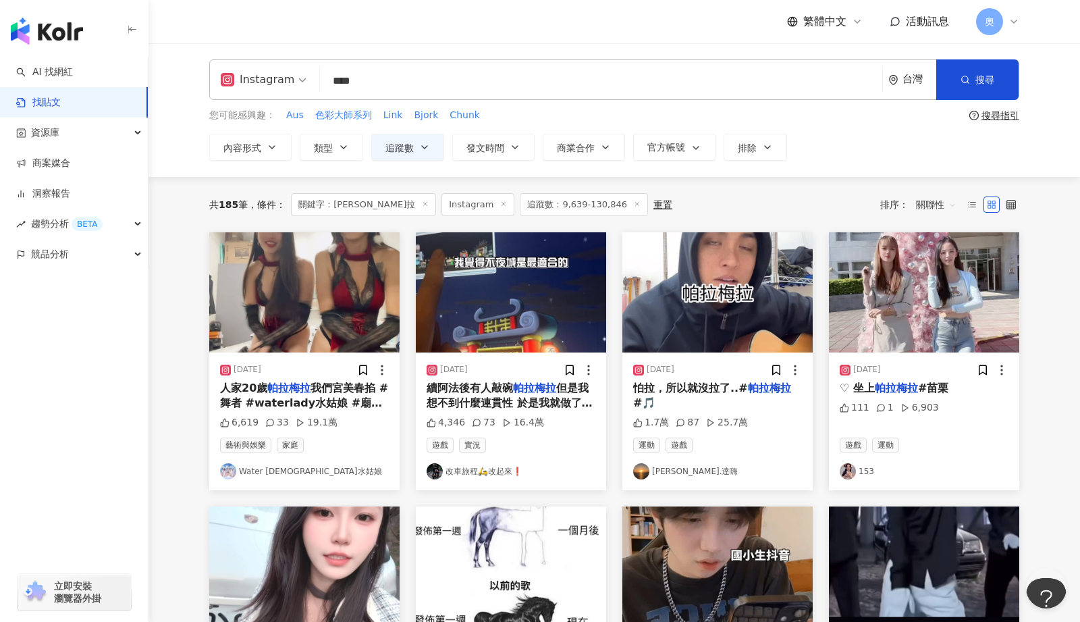
click at [436, 80] on input "****" at bounding box center [601, 80] width 552 height 29
type input "**"
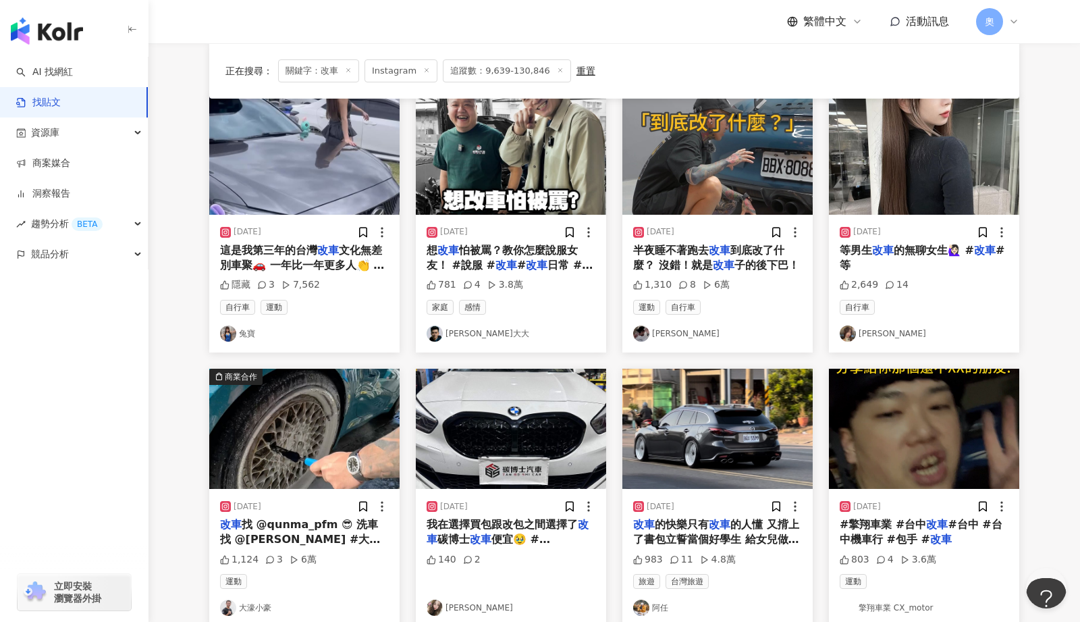
scroll to position [203, 0]
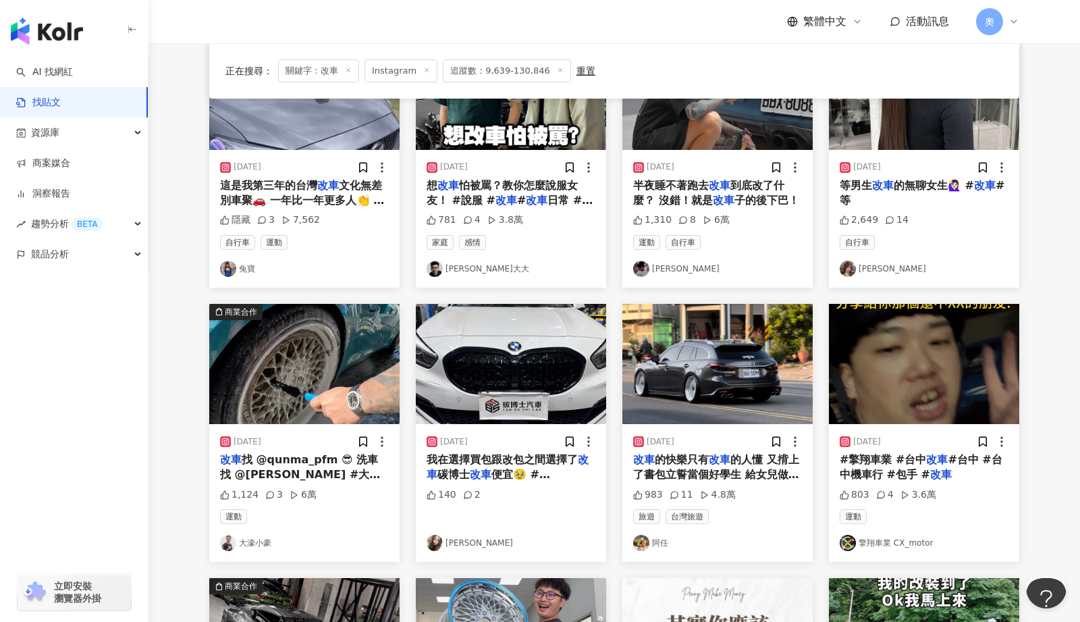
click at [644, 546] on img at bounding box center [641, 543] width 16 height 16
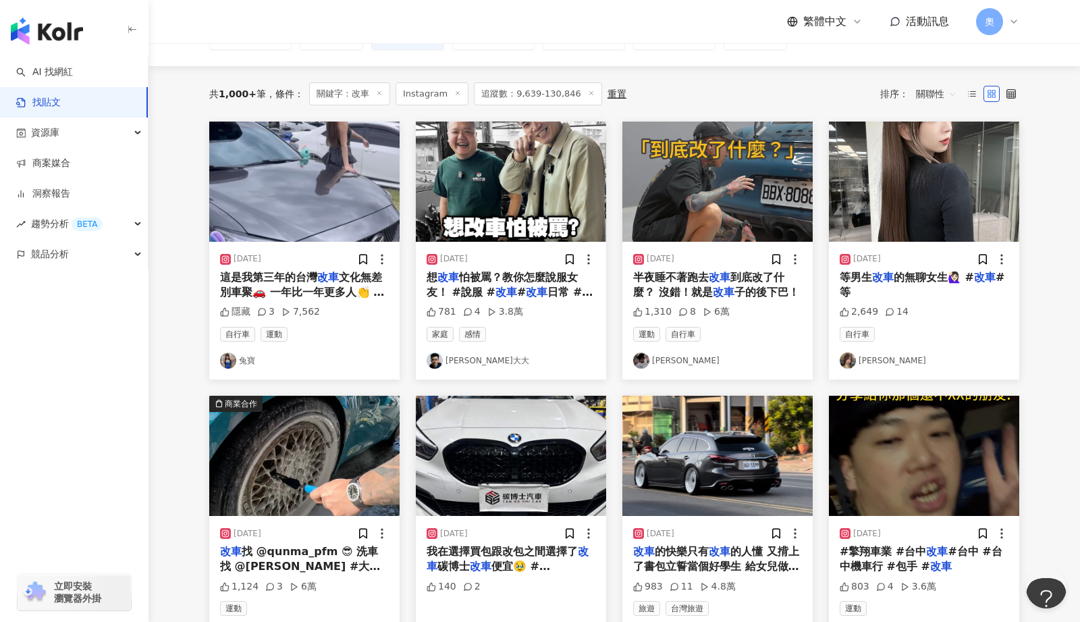
scroll to position [0, 0]
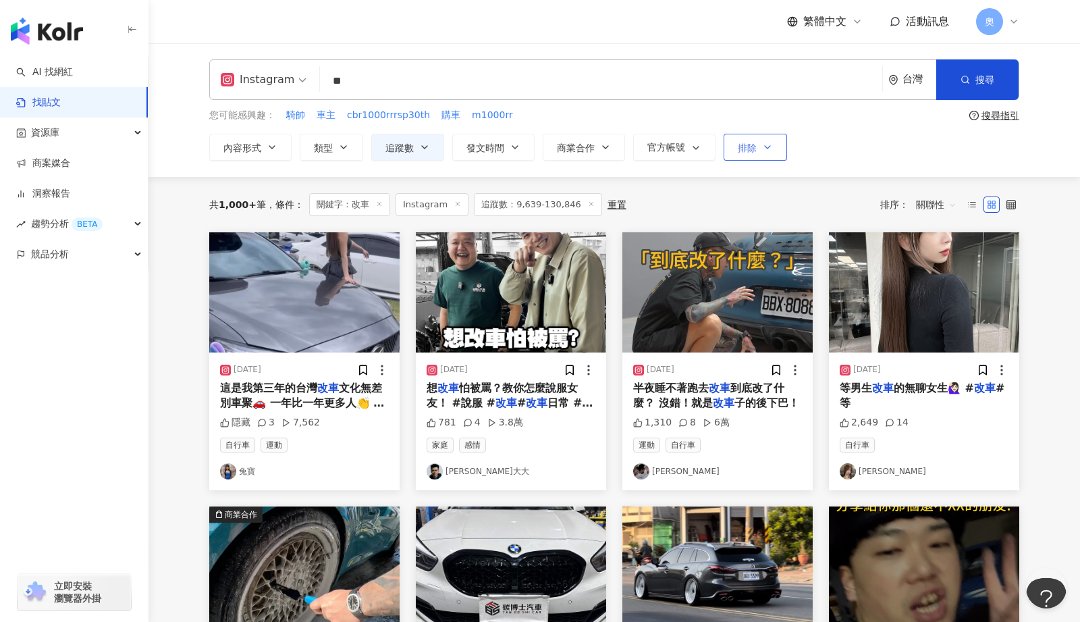
click at [750, 145] on span "排除" at bounding box center [747, 147] width 19 height 11
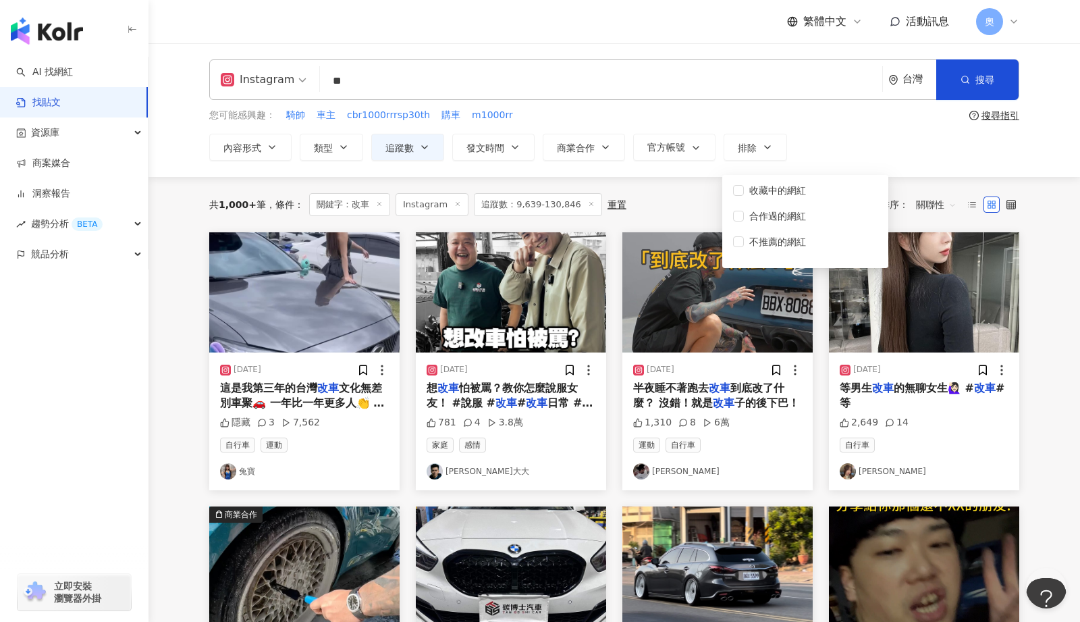
click at [860, 130] on div "Instagram ** 台灣 搜尋 您可能感興趣： 騎帥 車主 cbr1000rrrsp30th 購車 m1000rr 搜尋指引 內容形式 類型 追蹤數 發…" at bounding box center [614, 109] width 864 height 101
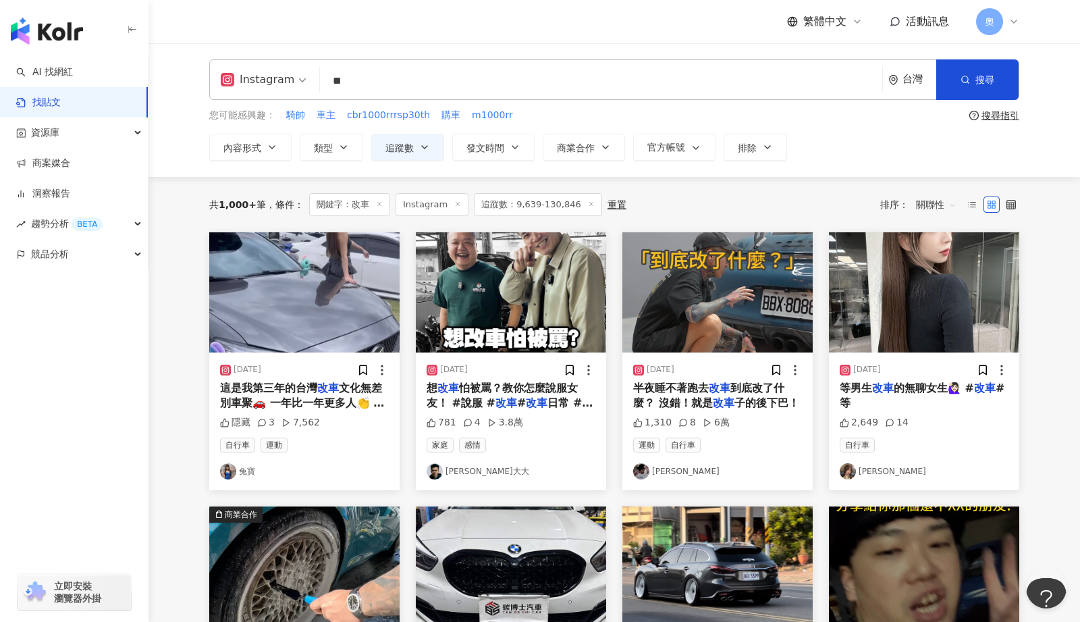
click at [647, 468] on img at bounding box center [641, 471] width 16 height 16
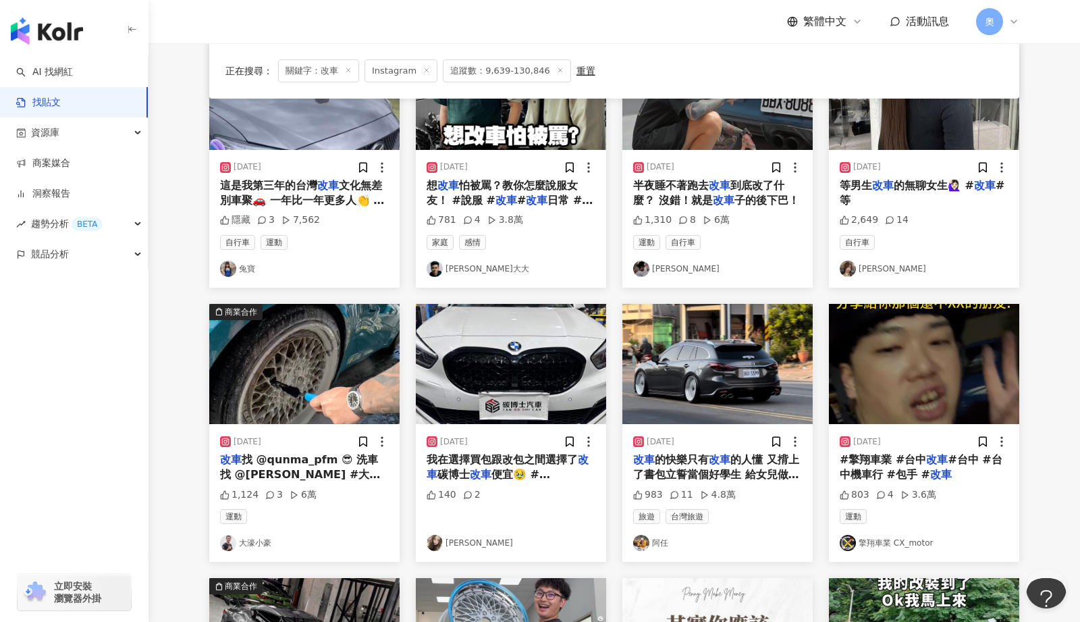
scroll to position [608, 0]
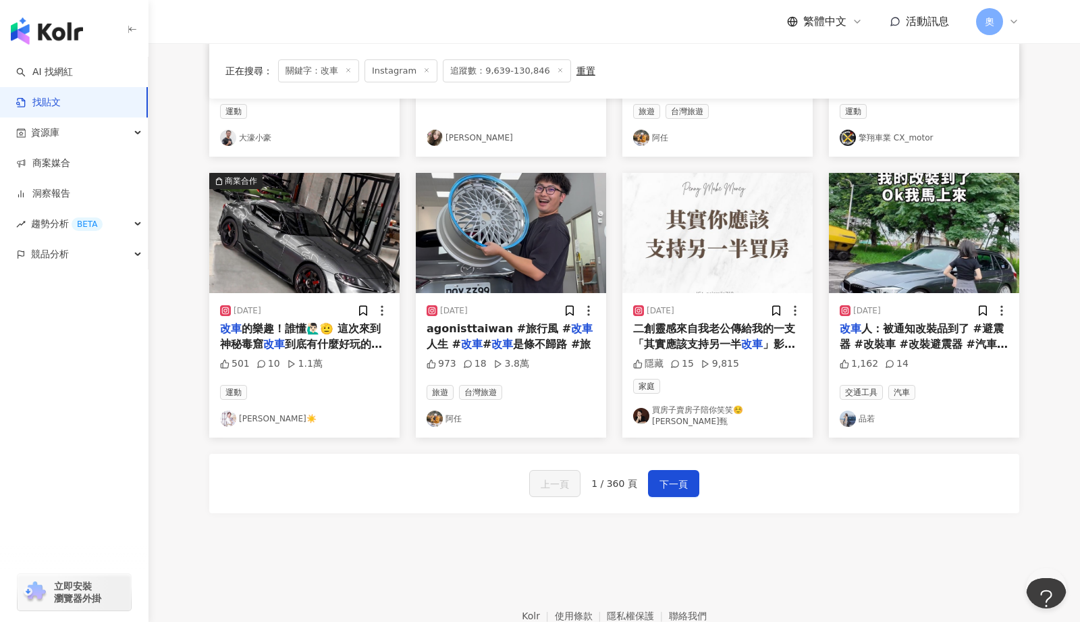
click at [234, 412] on img at bounding box center [228, 419] width 16 height 16
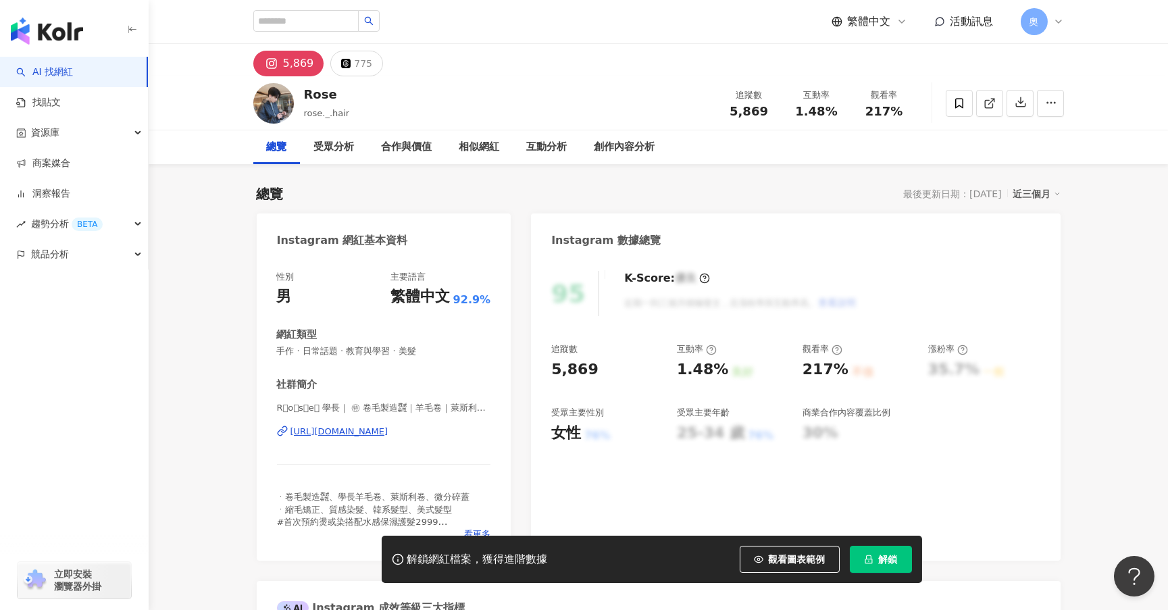
drag, startPoint x: 386, startPoint y: 430, endPoint x: 367, endPoint y: 398, distance: 37.3
click div "https://www.instagram.com/rose_2006sal/"
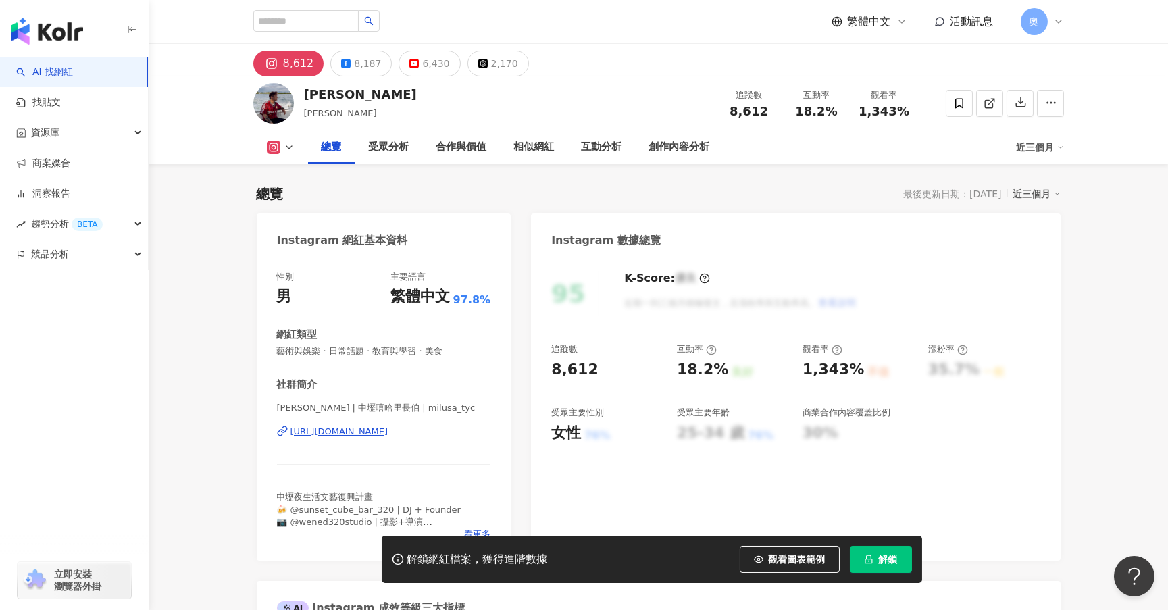
click at [388, 429] on div "[URL][DOMAIN_NAME]" at bounding box center [339, 431] width 98 height 12
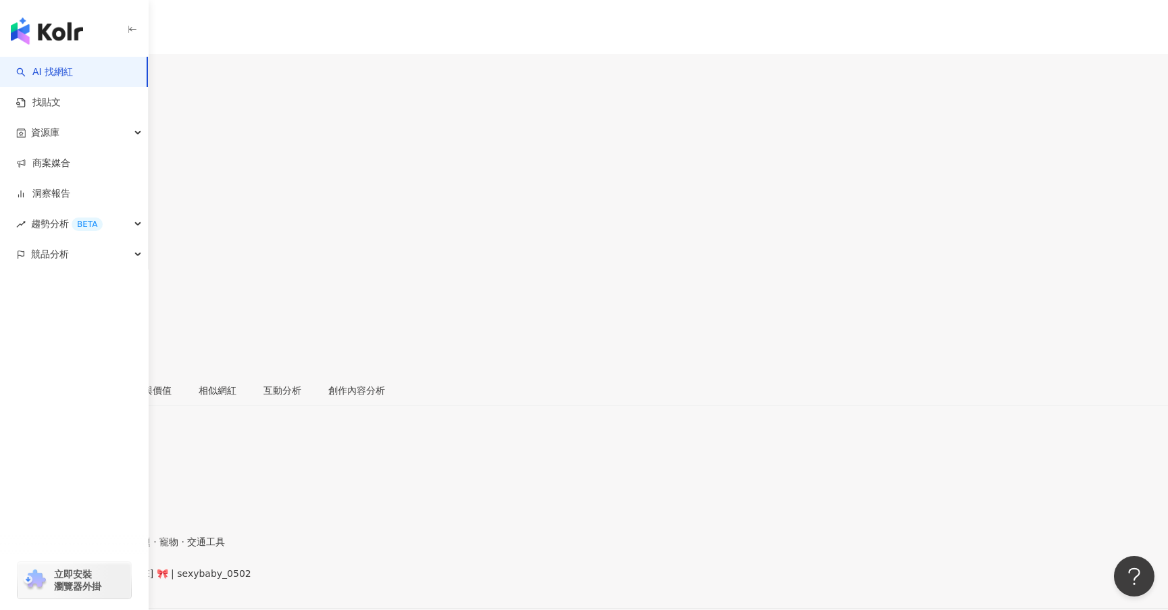
click at [119, 579] on div "https://www.instagram.com/sexybaby_0502/" at bounding box center [66, 584] width 105 height 11
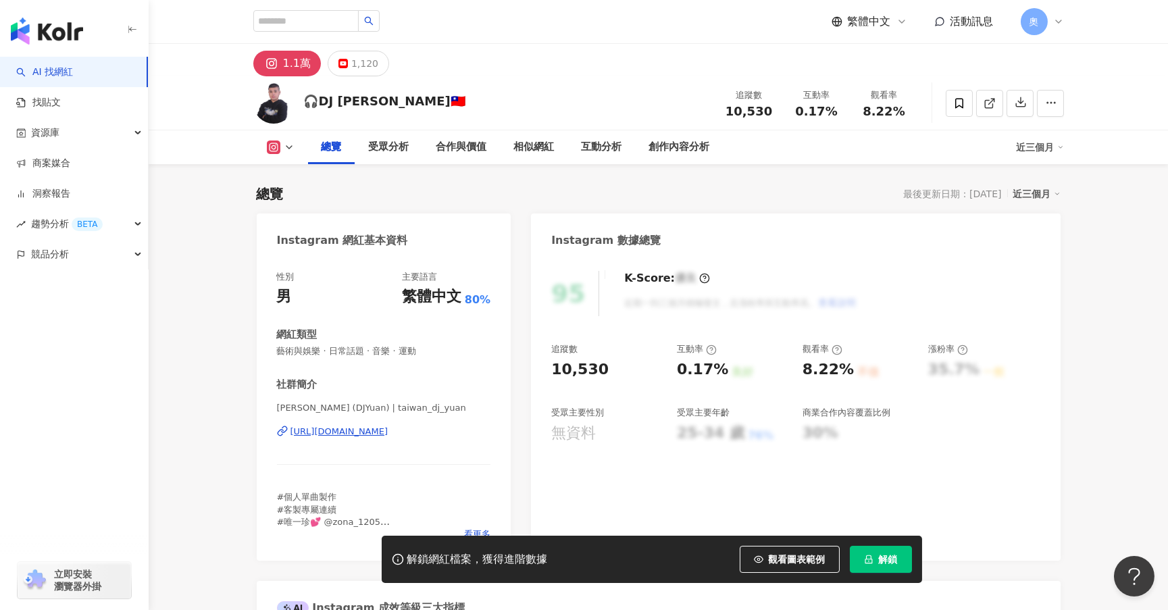
drag, startPoint x: 374, startPoint y: 427, endPoint x: 422, endPoint y: 108, distance: 323.0
click at [373, 428] on div "https://www.instagram.com/taiwan_dj_yuan/" at bounding box center [339, 431] width 98 height 12
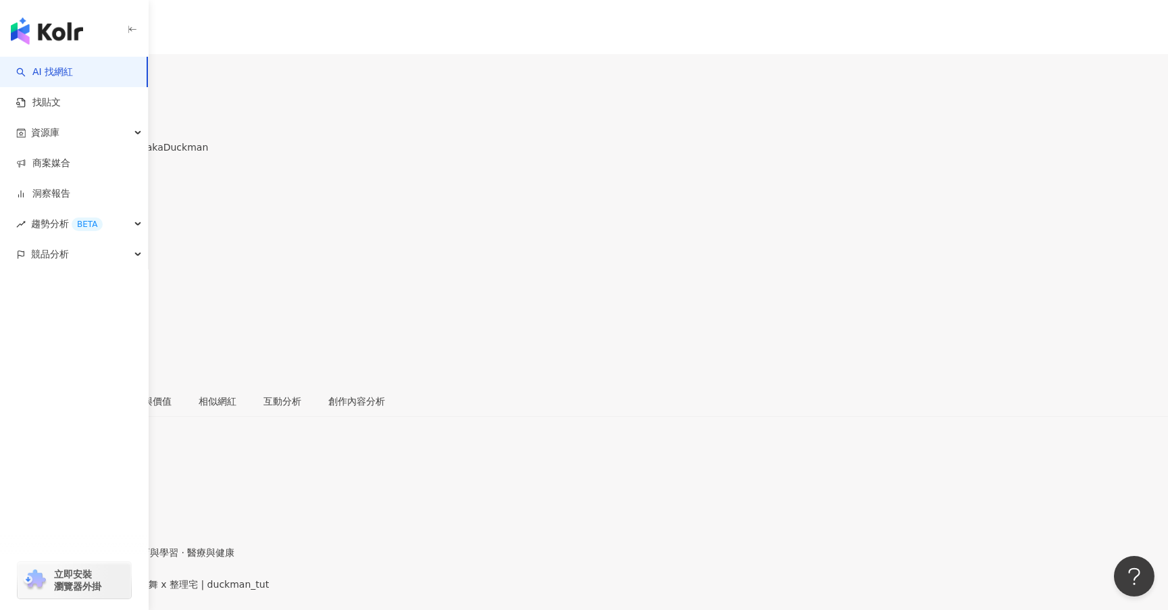
click at [119, 590] on div "[URL][DOMAIN_NAME]" at bounding box center [66, 595] width 105 height 11
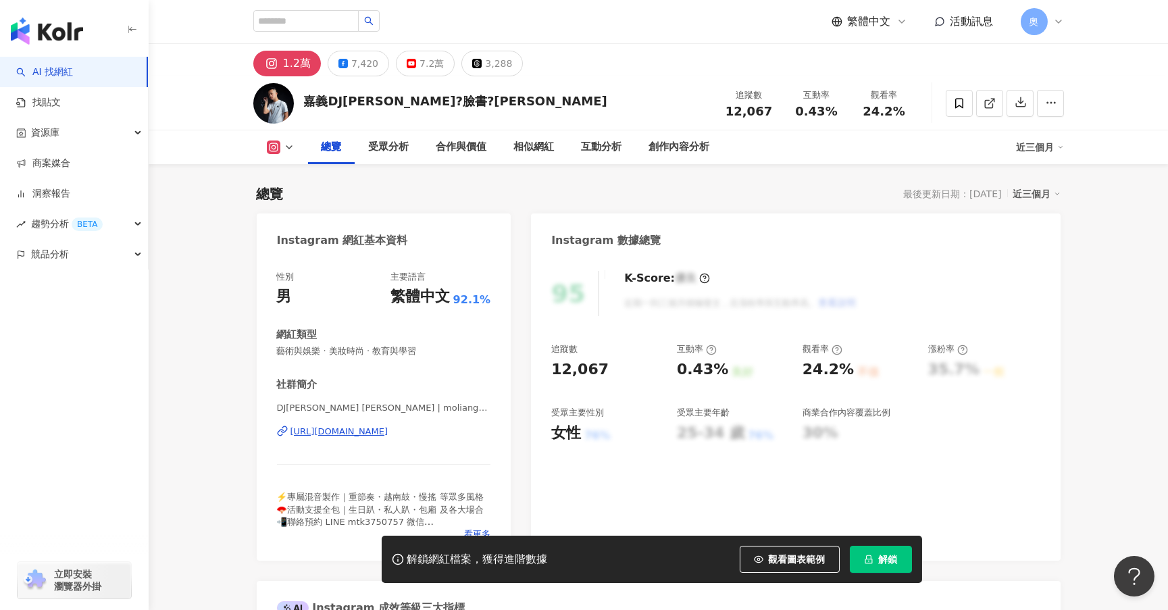
click at [378, 436] on div "[URL][DOMAIN_NAME]" at bounding box center [339, 431] width 98 height 12
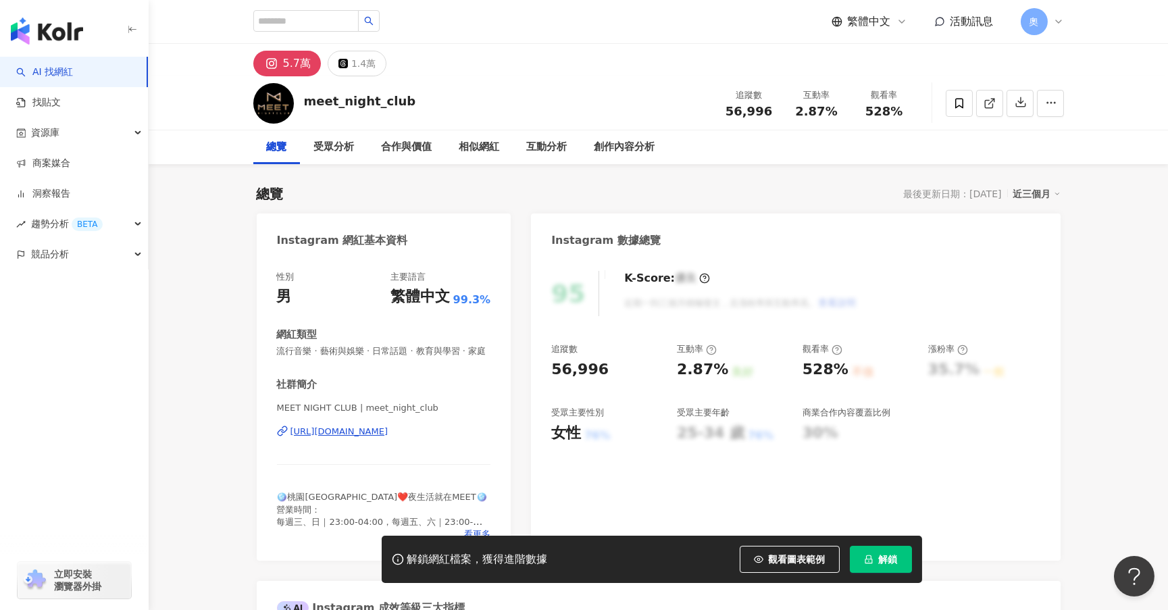
drag, startPoint x: 356, startPoint y: 445, endPoint x: 213, endPoint y: 0, distance: 467.2
click at [356, 438] on div "https://www.instagram.com/meet_night_club/" at bounding box center [339, 431] width 98 height 12
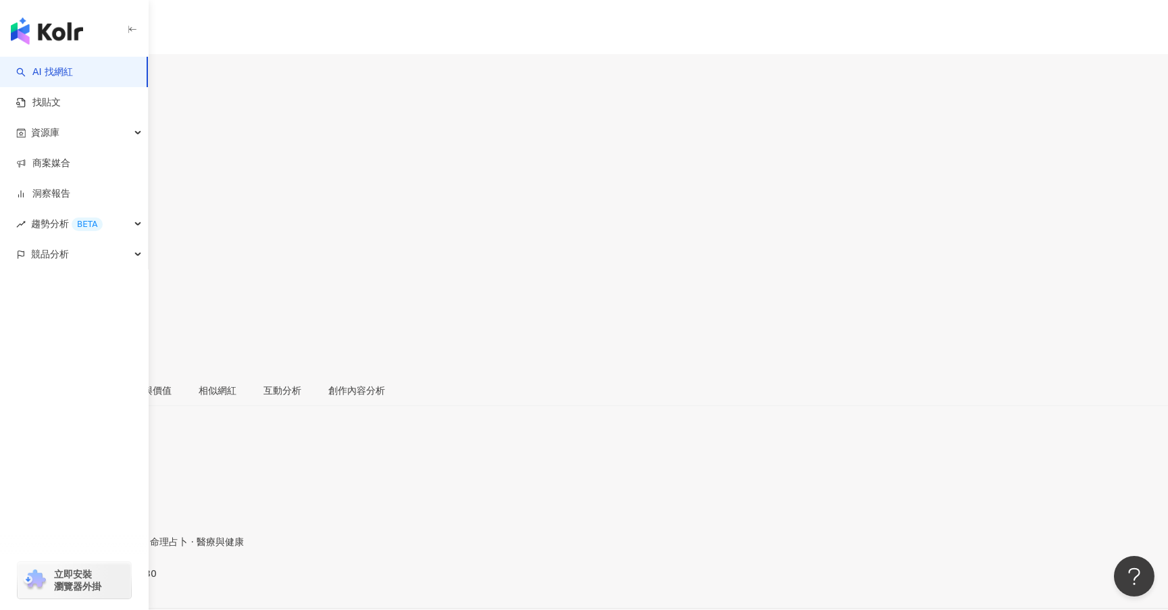
click at [119, 579] on div "https://www.instagram.com/kuokang_0330/" at bounding box center [66, 584] width 105 height 11
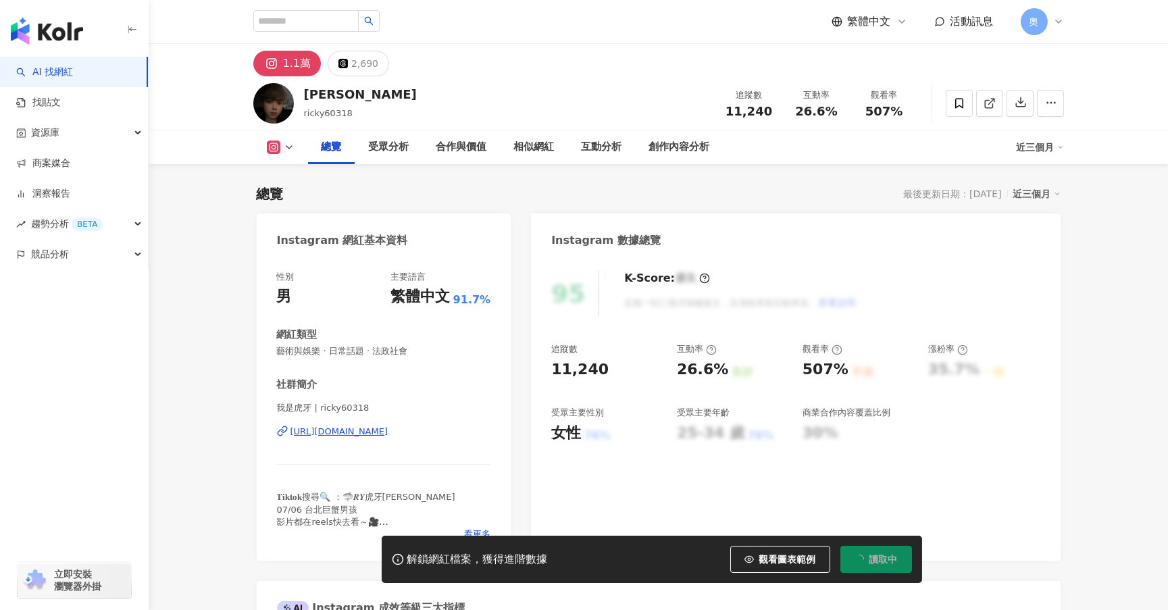
click at [376, 434] on div "[URL][DOMAIN_NAME]" at bounding box center [339, 431] width 98 height 12
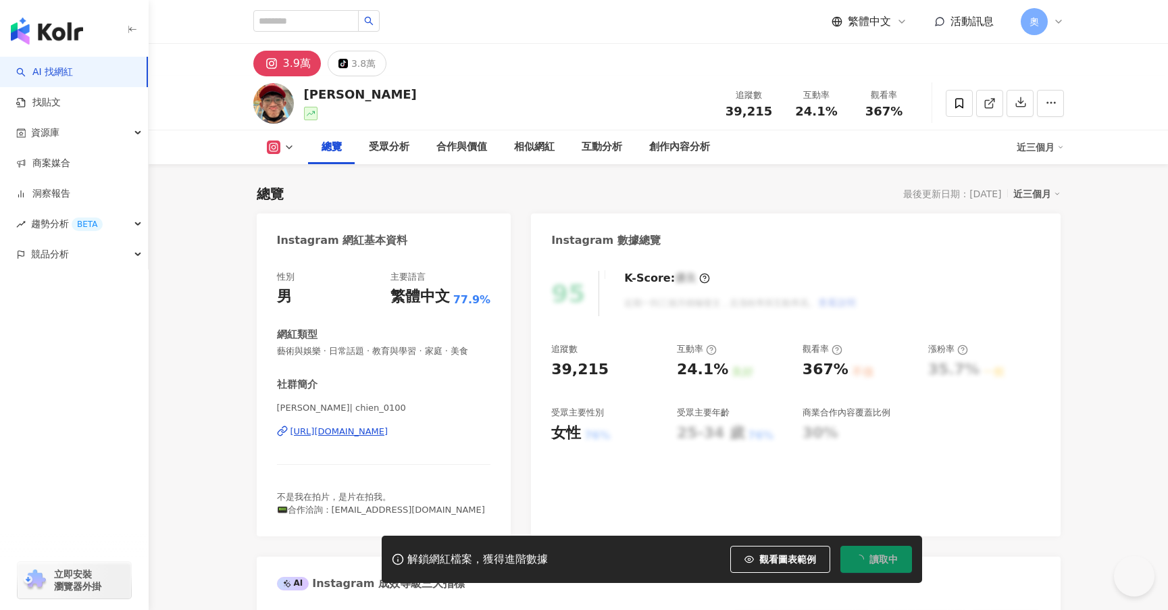
drag, startPoint x: 383, startPoint y: 431, endPoint x: 770, endPoint y: 0, distance: 580.0
click at [383, 431] on div "[URL][DOMAIN_NAME]" at bounding box center [339, 431] width 98 height 12
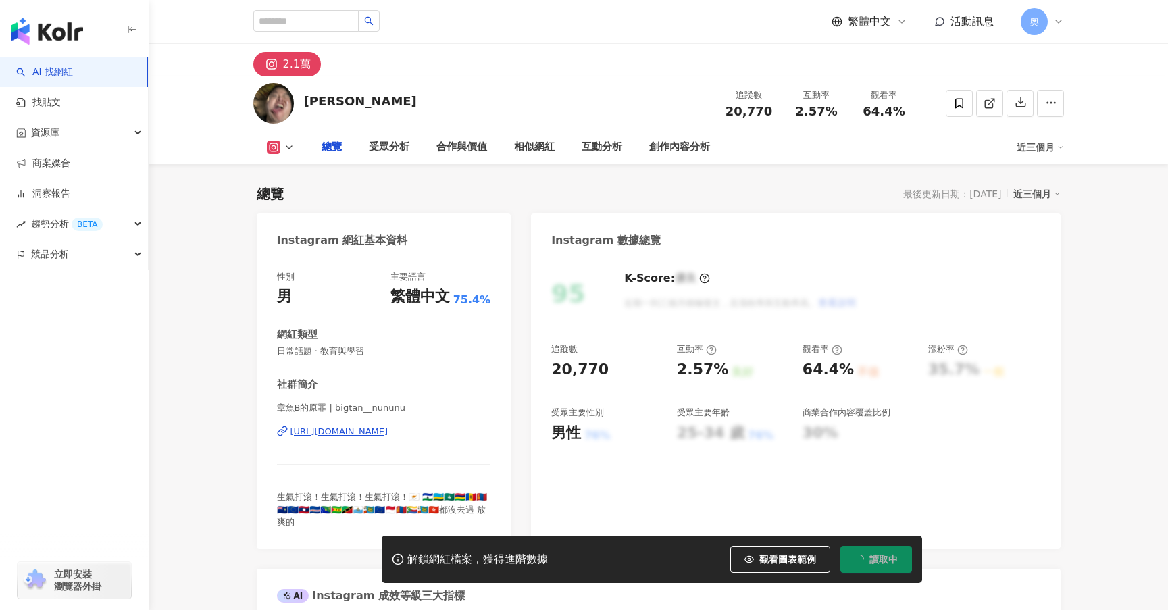
click at [385, 434] on div "[URL][DOMAIN_NAME]" at bounding box center [339, 431] width 98 height 12
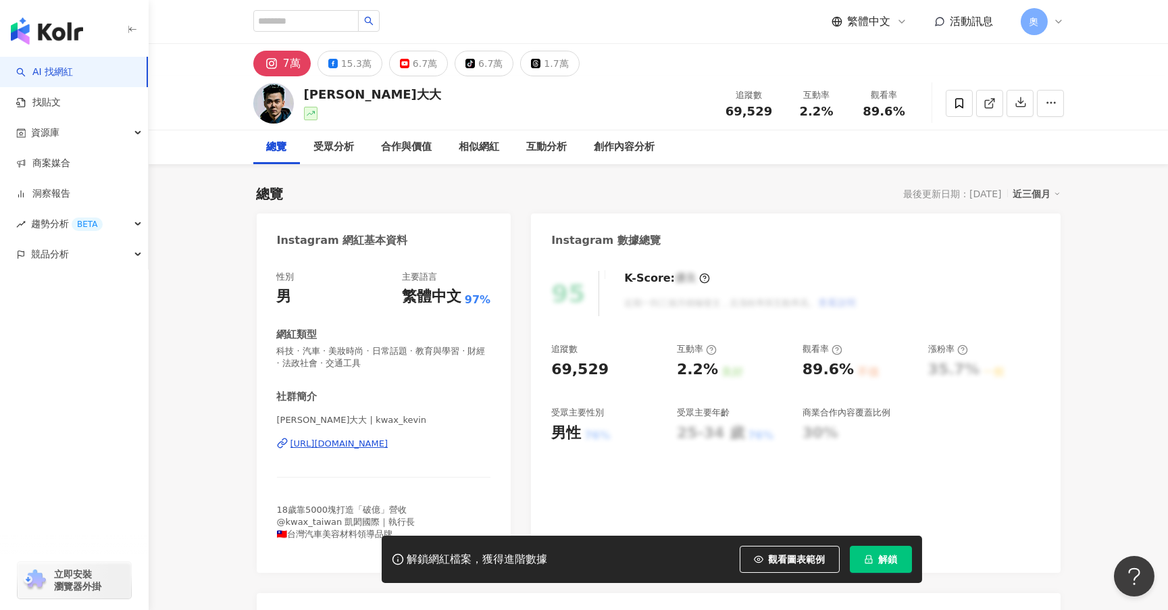
click at [325, 342] on div "性別 男 主要語言 繁體中文 97% 網紅類型 科技 · 汽車 · 美妝時尚 · 日常話題 · 教育與學習 · 財經 · 法政社會 · 交通工具 社群簡介 […" at bounding box center [384, 412] width 214 height 282
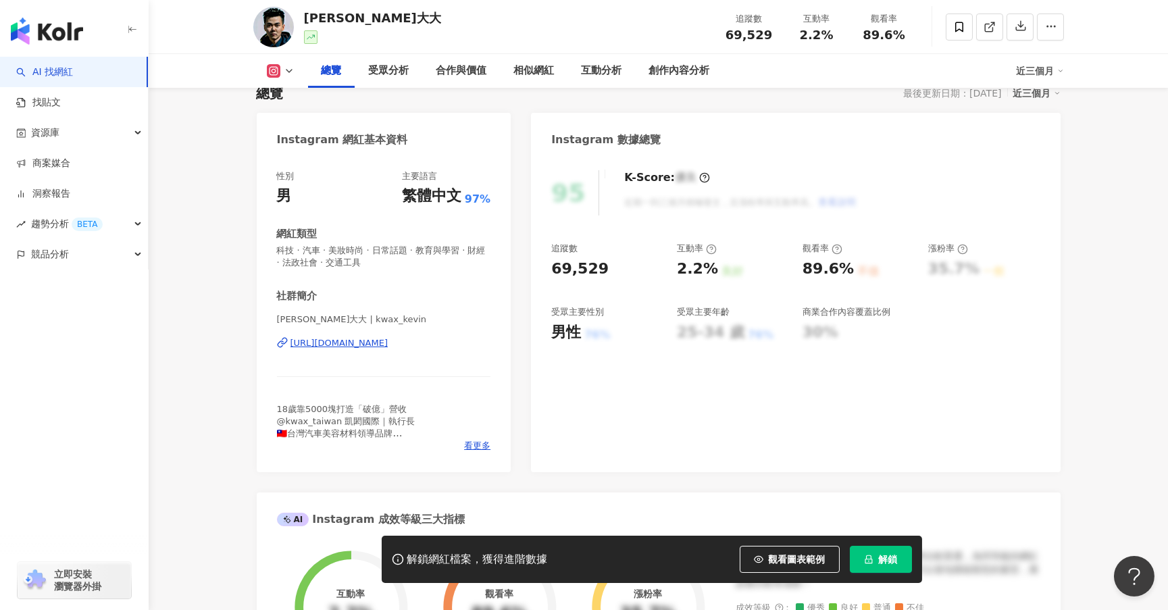
click at [388, 347] on div "[URL][DOMAIN_NAME]" at bounding box center [339, 343] width 98 height 12
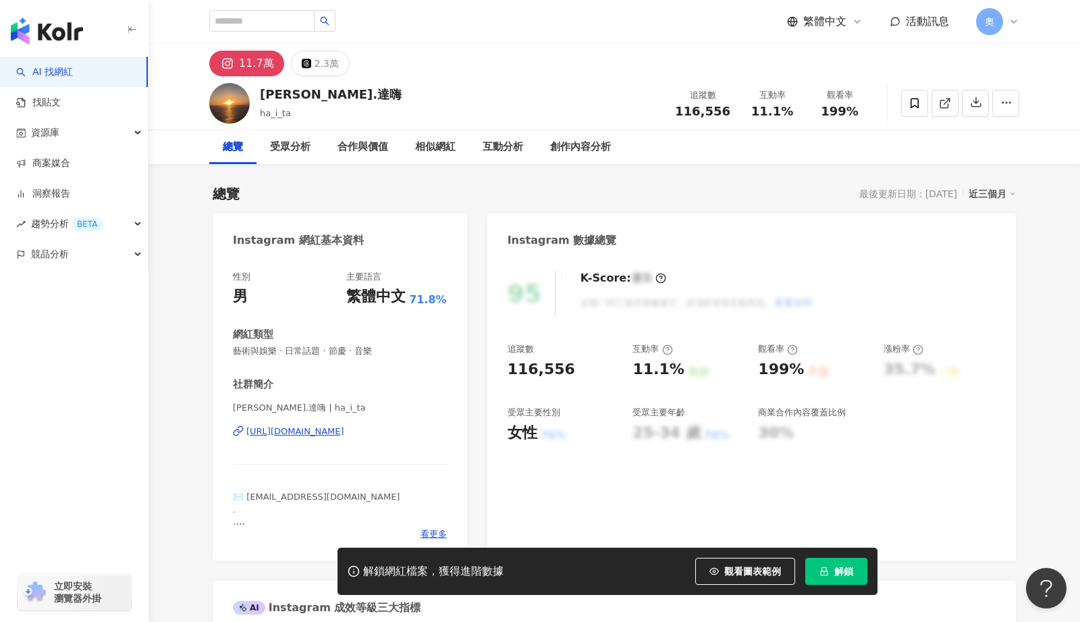
click at [344, 433] on div "https://www.instagram.com/ha_i_ta/" at bounding box center [295, 431] width 98 height 12
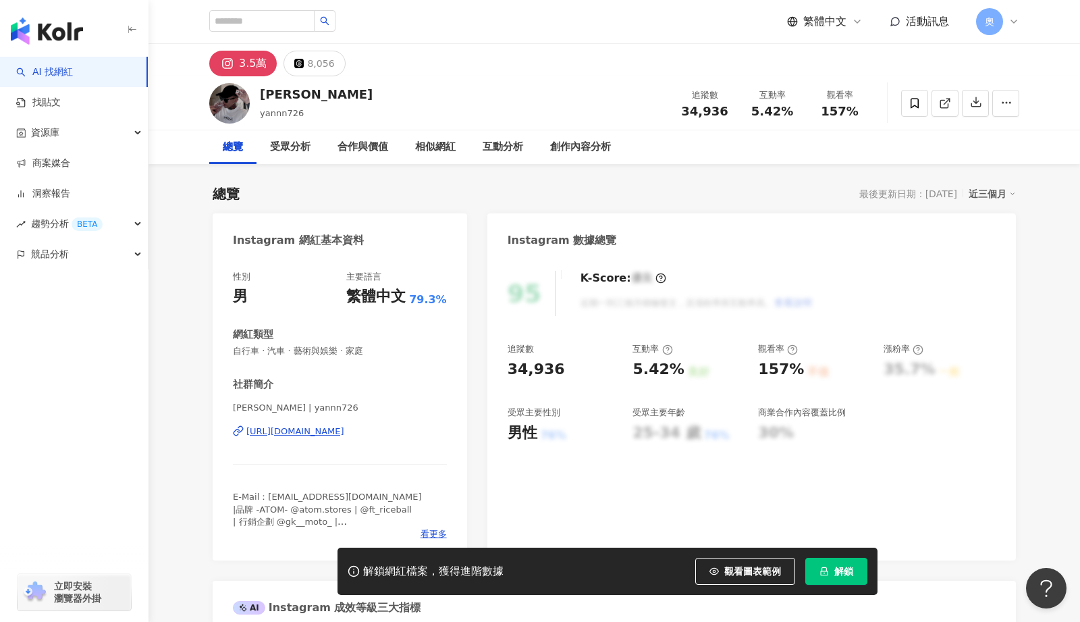
click at [307, 425] on div "https://www.instagram.com/yannn726/" at bounding box center [295, 431] width 98 height 12
